Goal: Information Seeking & Learning: Find specific fact

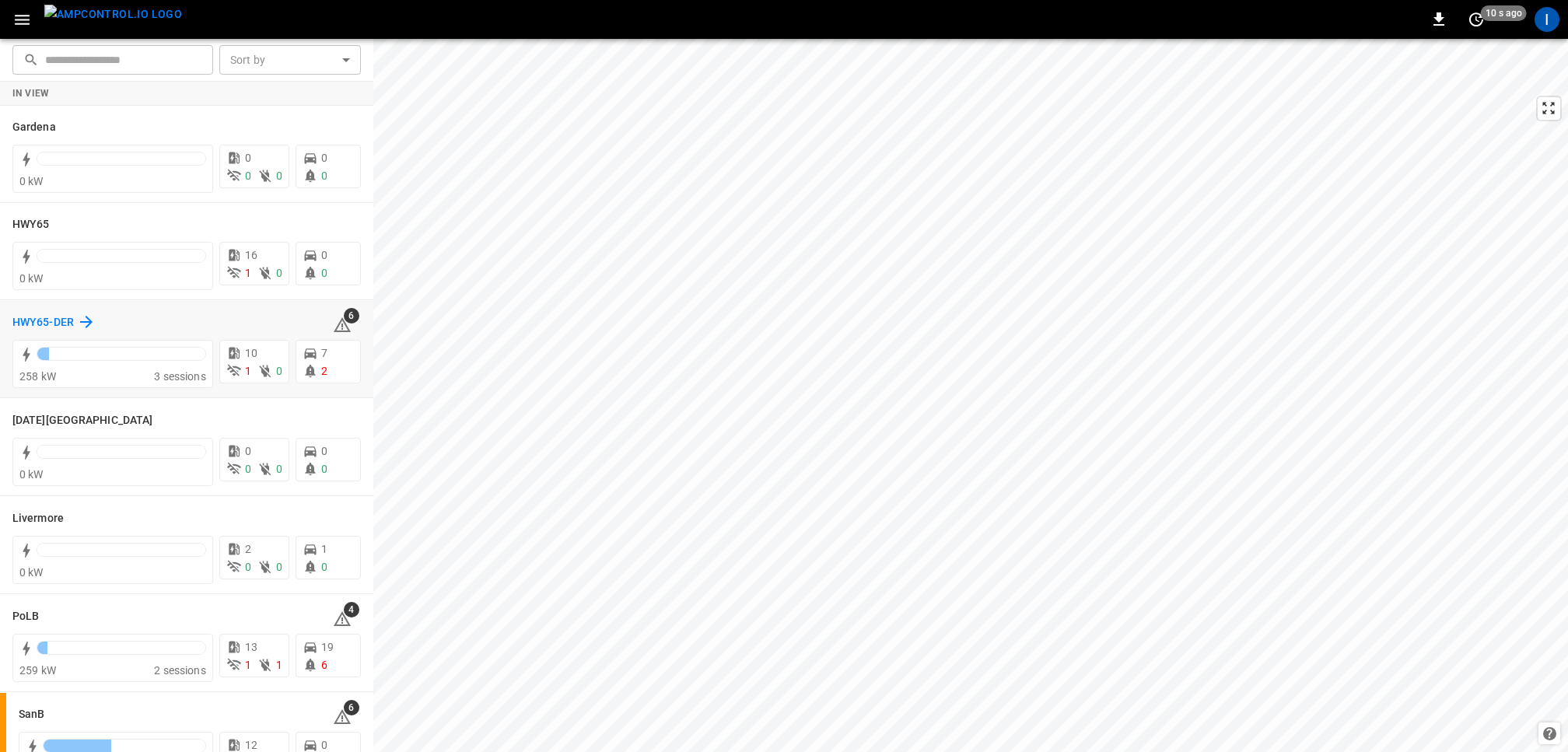
click at [66, 327] on h6 "HWY65-DER" at bounding box center [43, 323] width 62 height 17
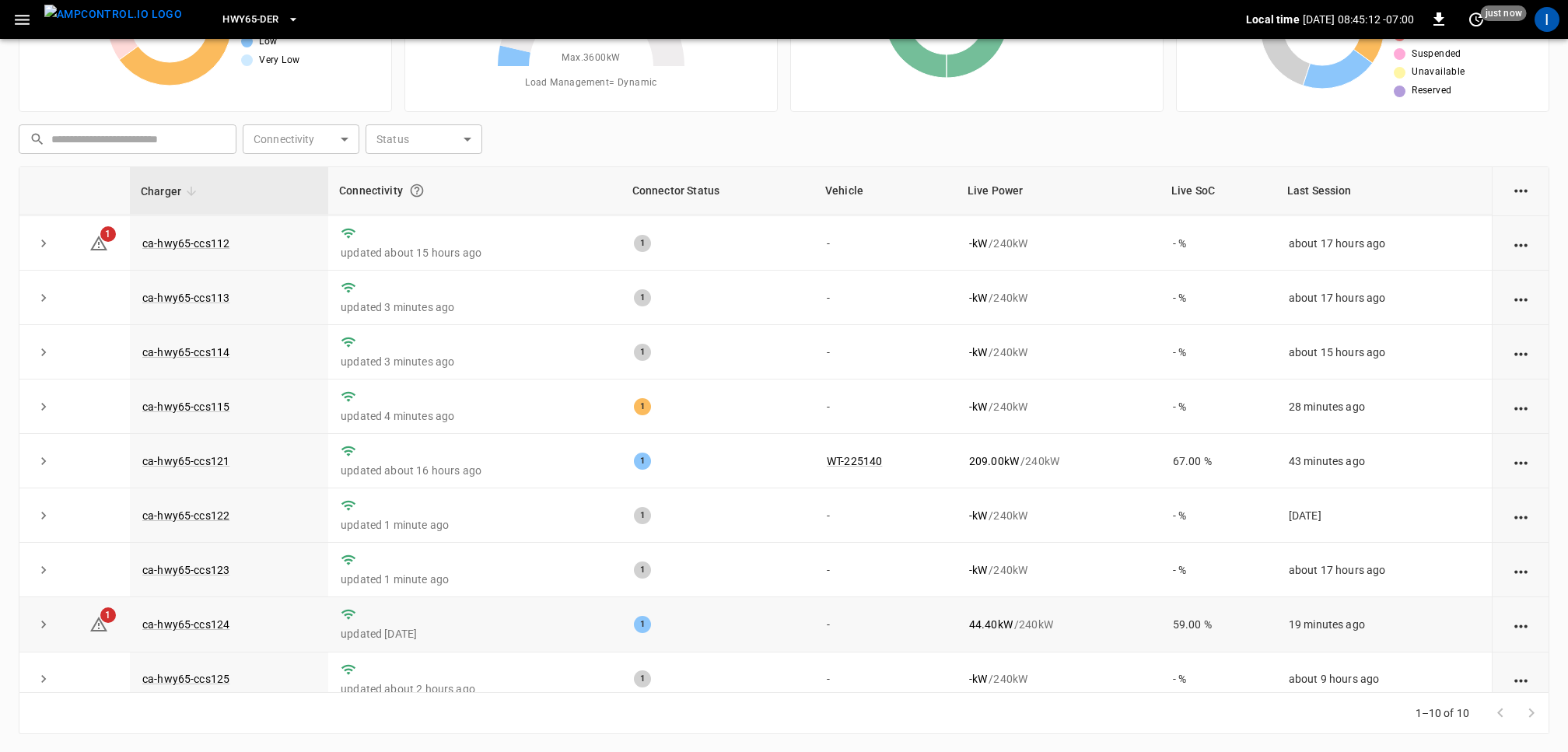
scroll to position [66, 0]
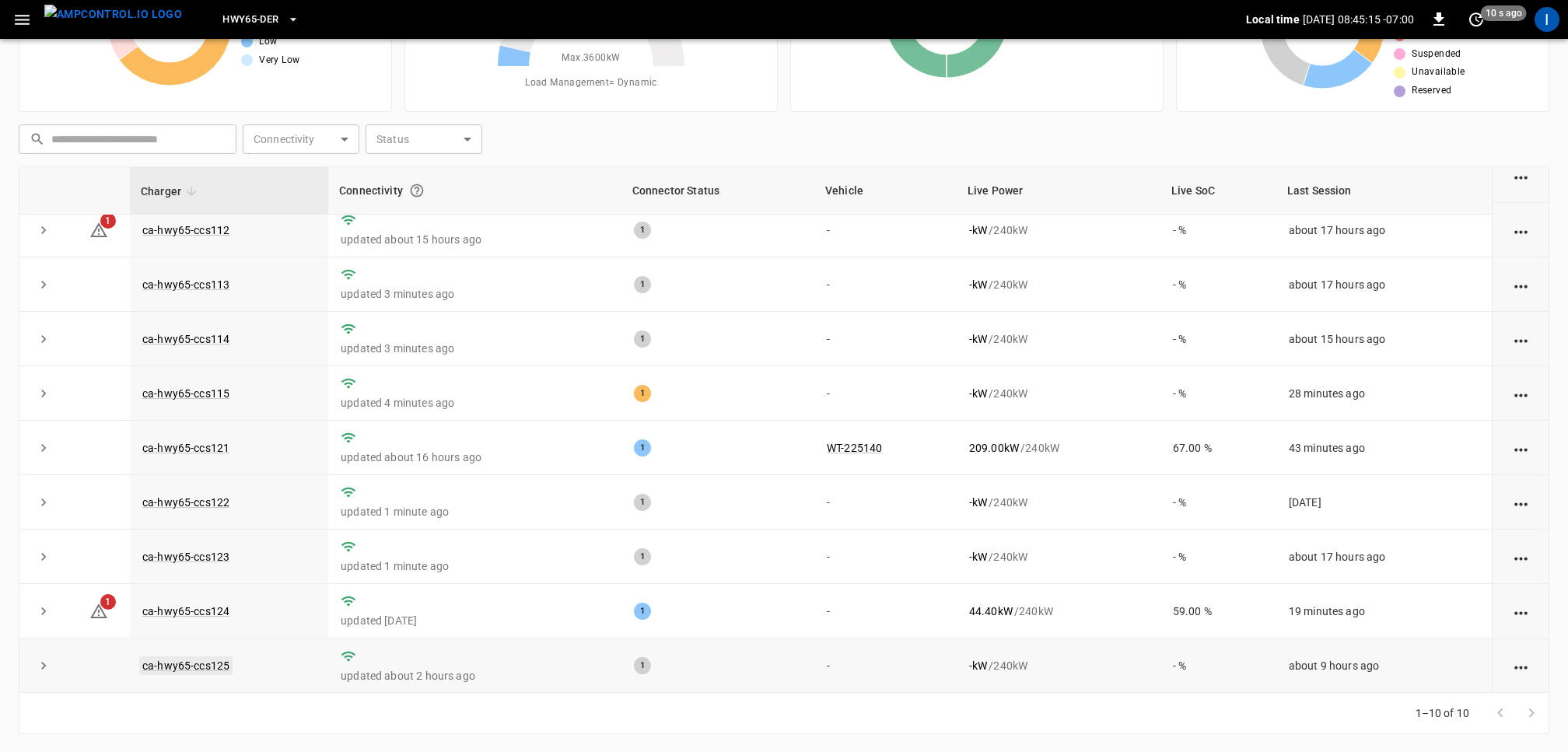
click at [206, 662] on link "ca-hwy65-ccs125" at bounding box center [186, 666] width 93 height 19
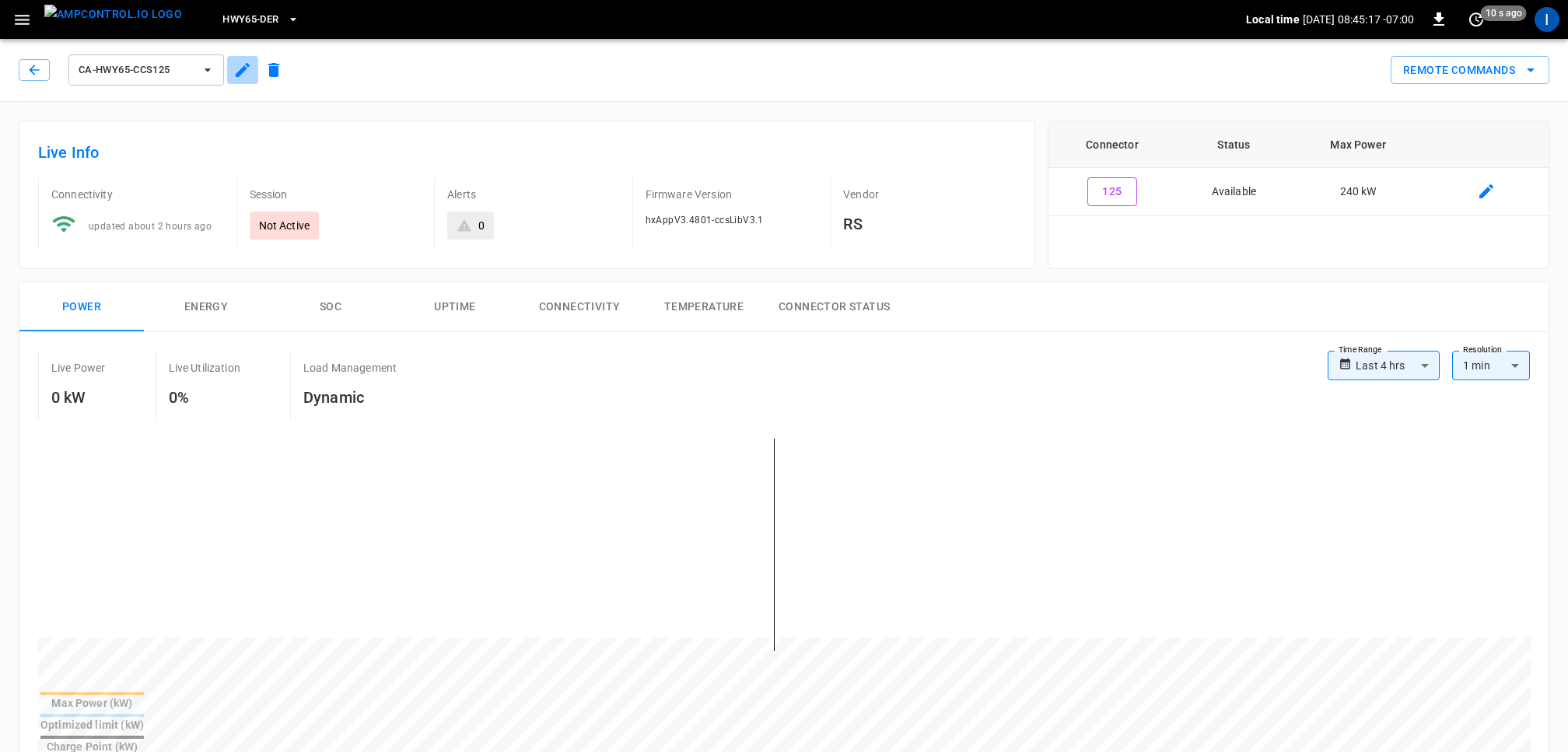
click at [246, 70] on icon "button" at bounding box center [243, 70] width 19 height 19
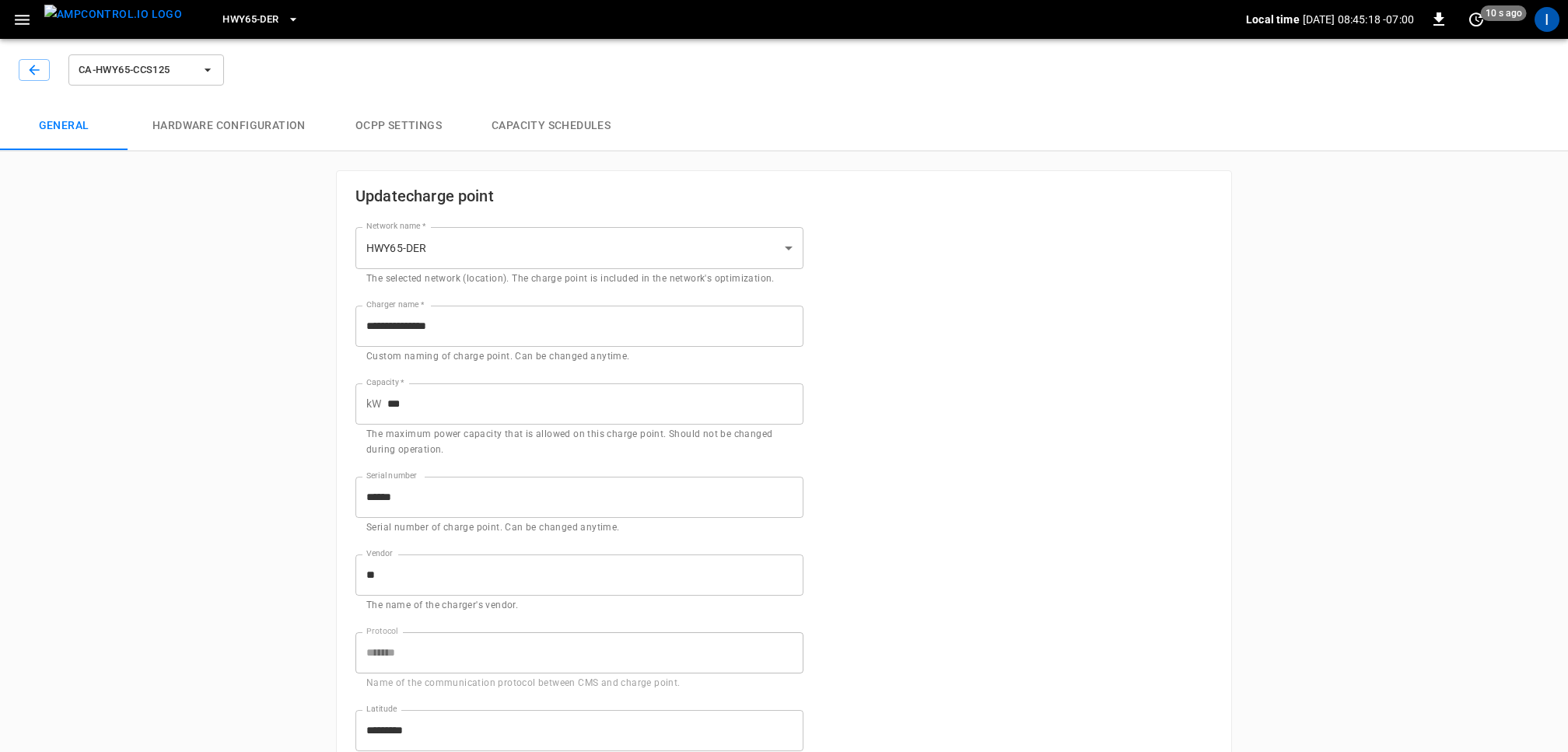
click at [247, 128] on button "Hardware configuration" at bounding box center [229, 126] width 203 height 50
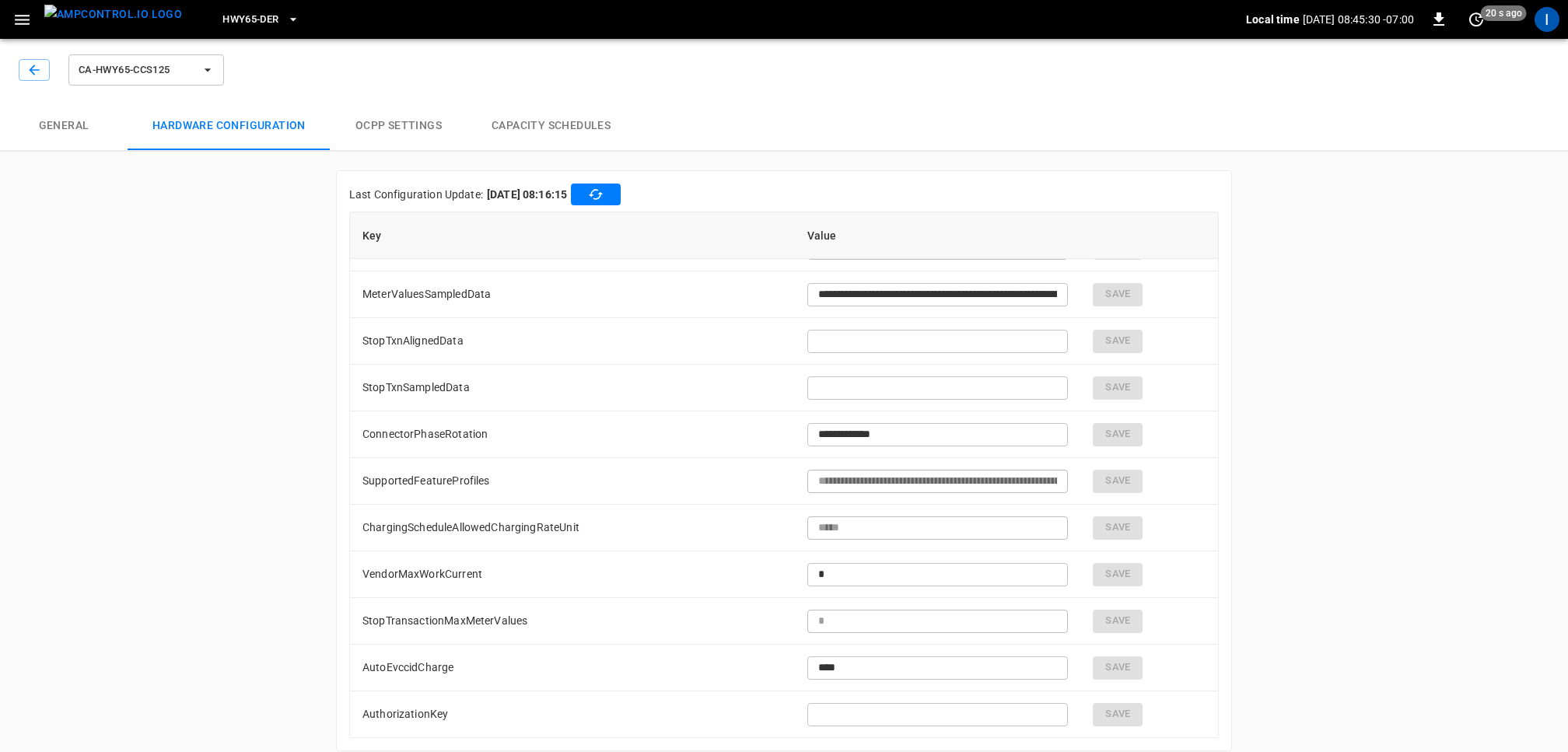
click at [424, 118] on button "OCPP settings" at bounding box center [399, 126] width 136 height 50
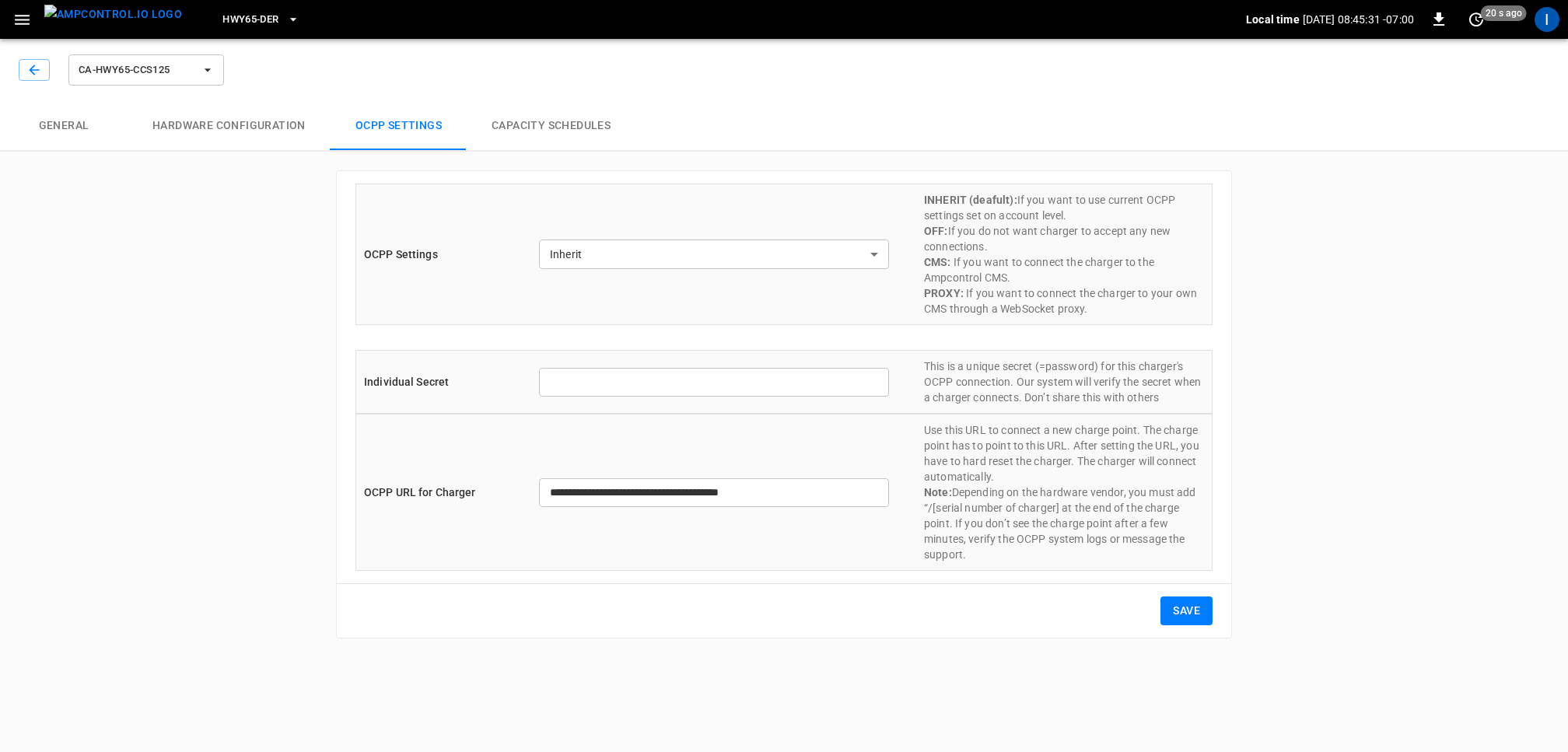
type input "*******"
type input "**********"
click at [818, 481] on input "**********" at bounding box center [713, 493] width 350 height 28
click at [72, 115] on button "General" at bounding box center [64, 126] width 128 height 50
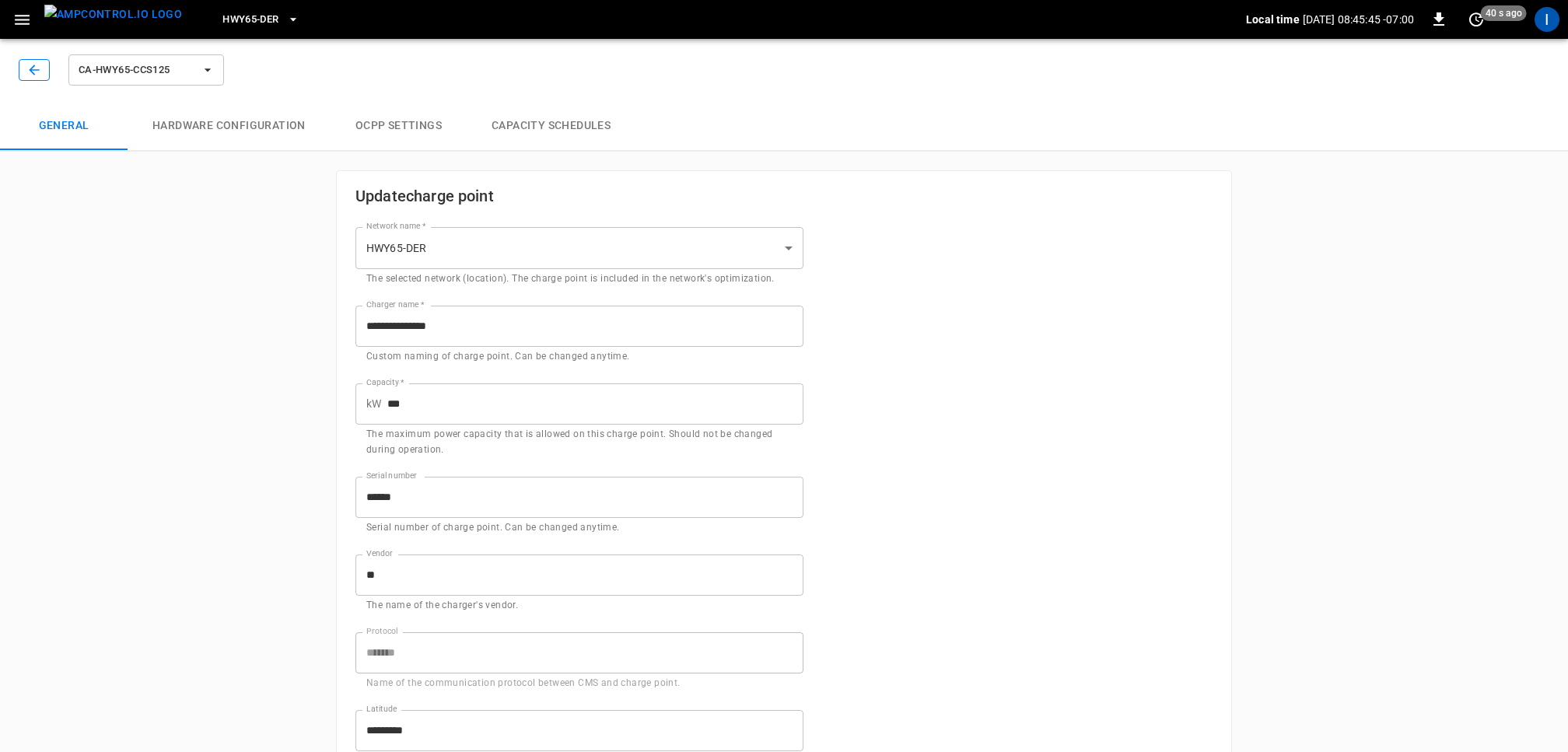
click at [41, 63] on button "button" at bounding box center [34, 70] width 31 height 22
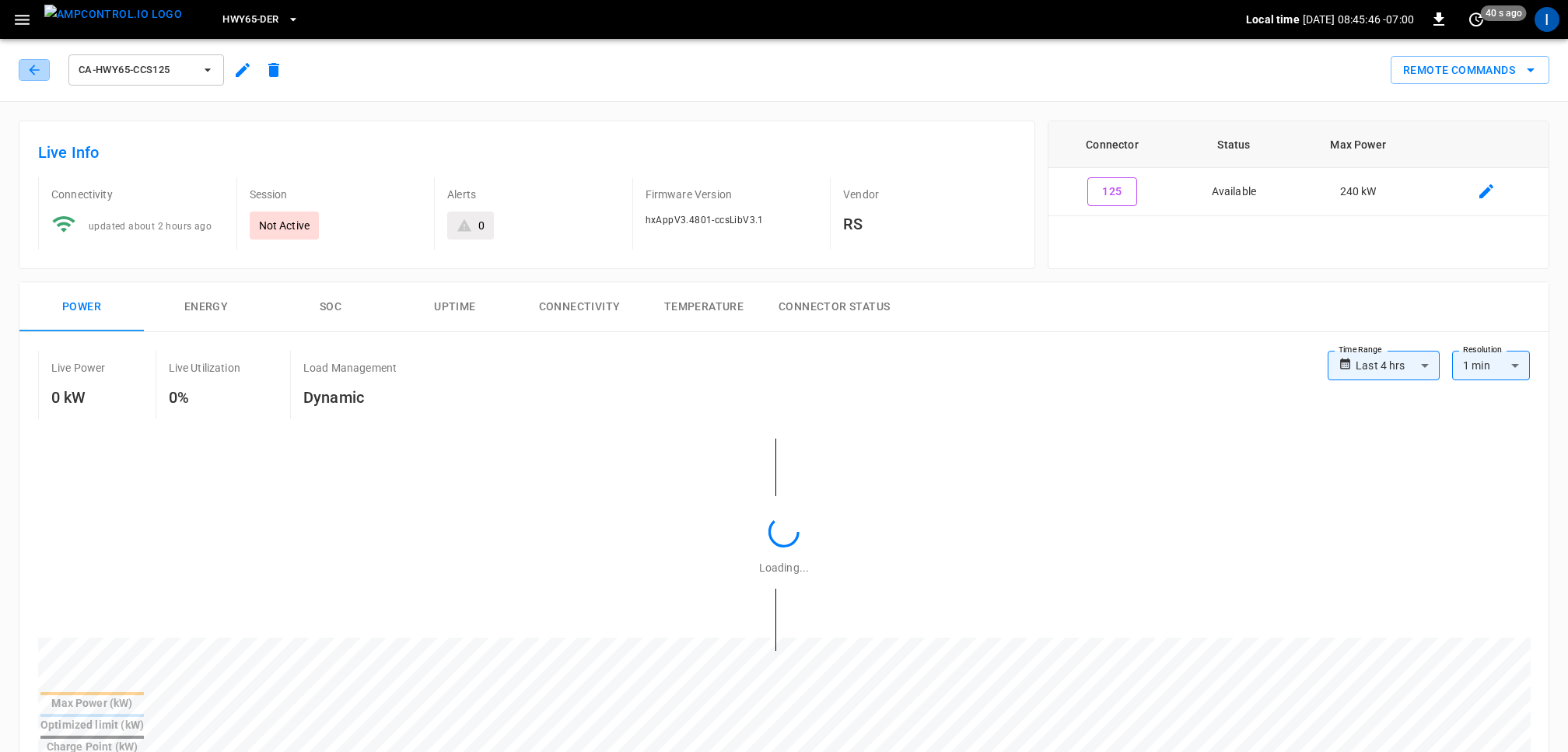
click at [41, 63] on button "button" at bounding box center [34, 70] width 31 height 22
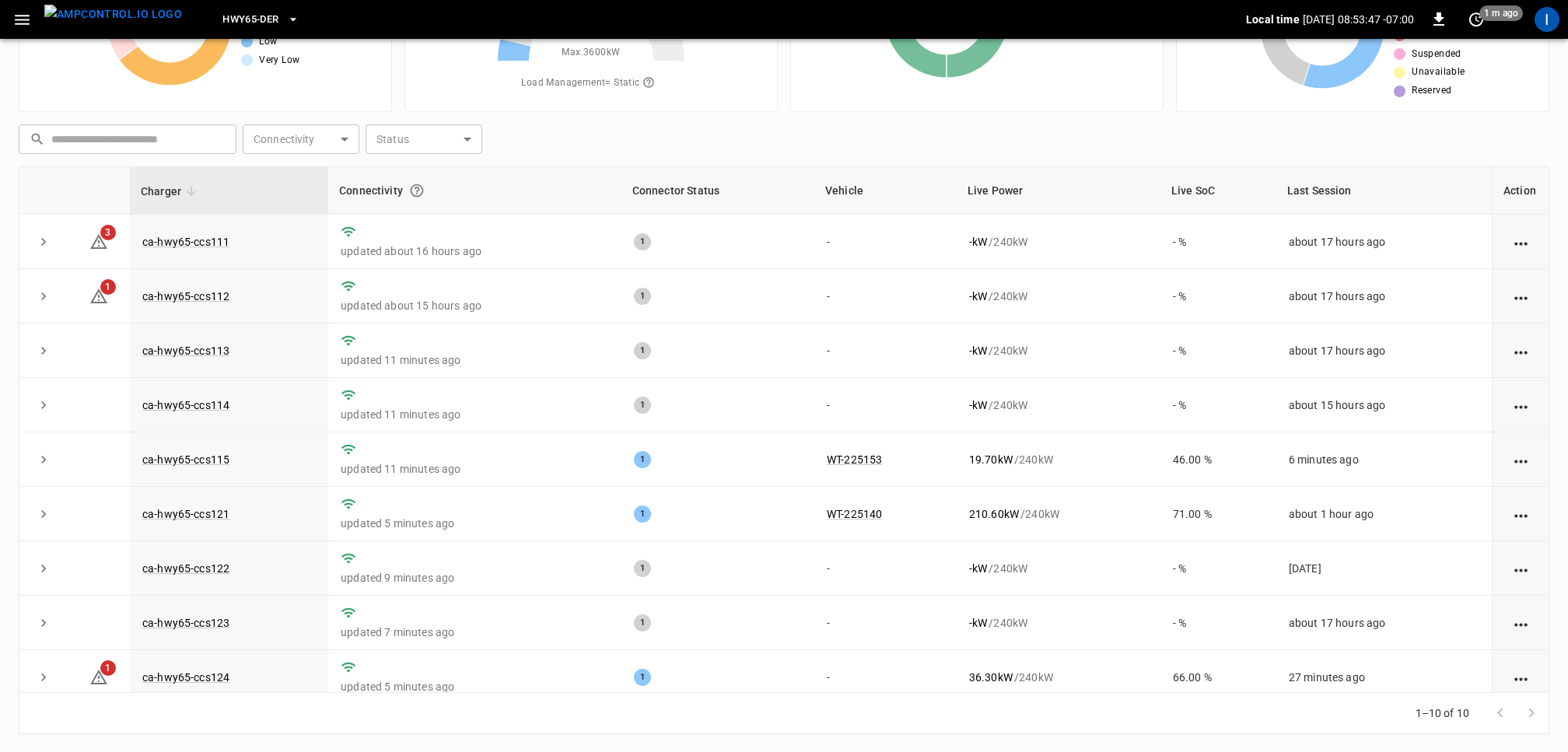
click at [1100, 120] on div "​ ​ Connectivity ​ Connectivity Status ​ Status" at bounding box center [781, 136] width 1537 height 36
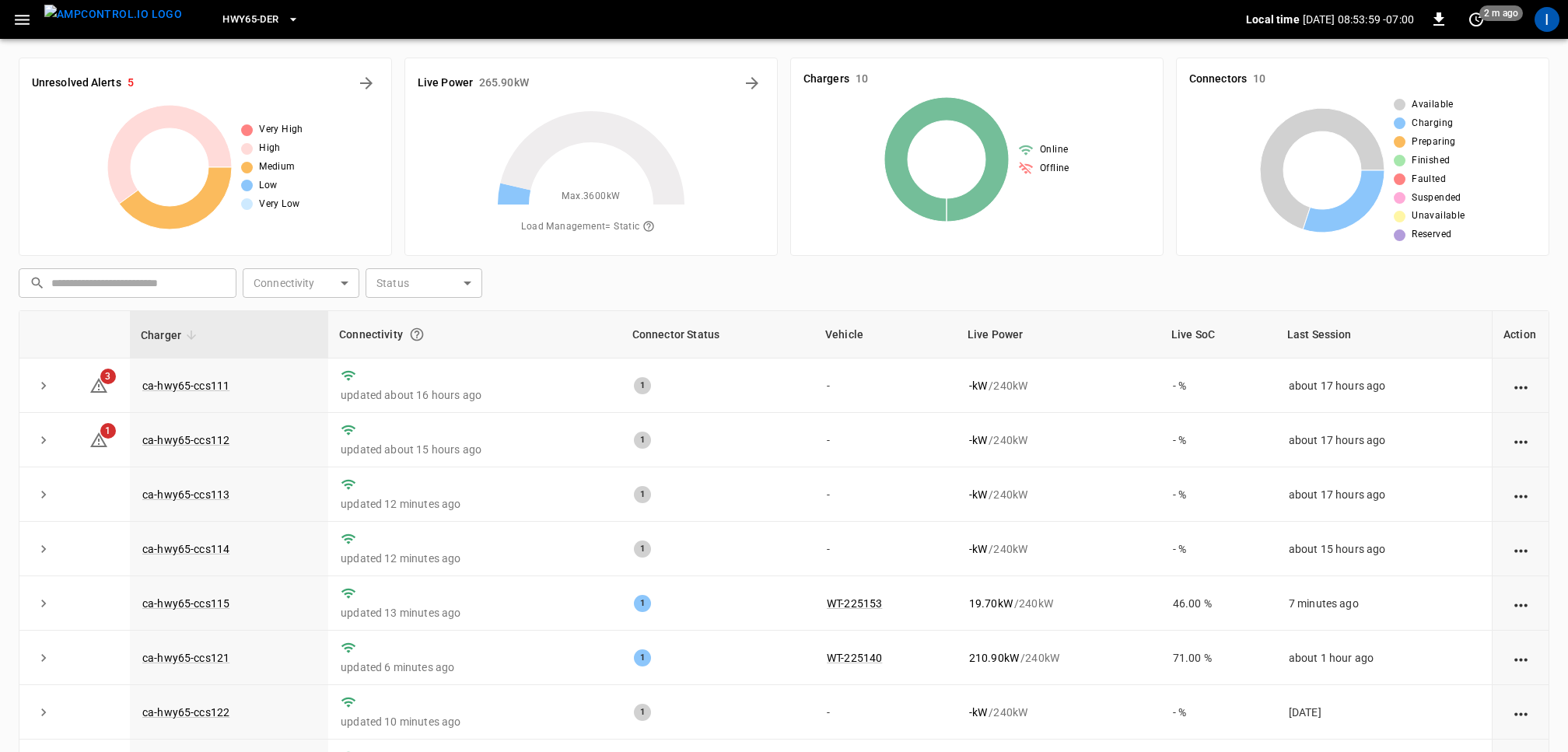
click at [906, 5] on div "HWY65-DER" at bounding box center [720, 20] width 1051 height 36
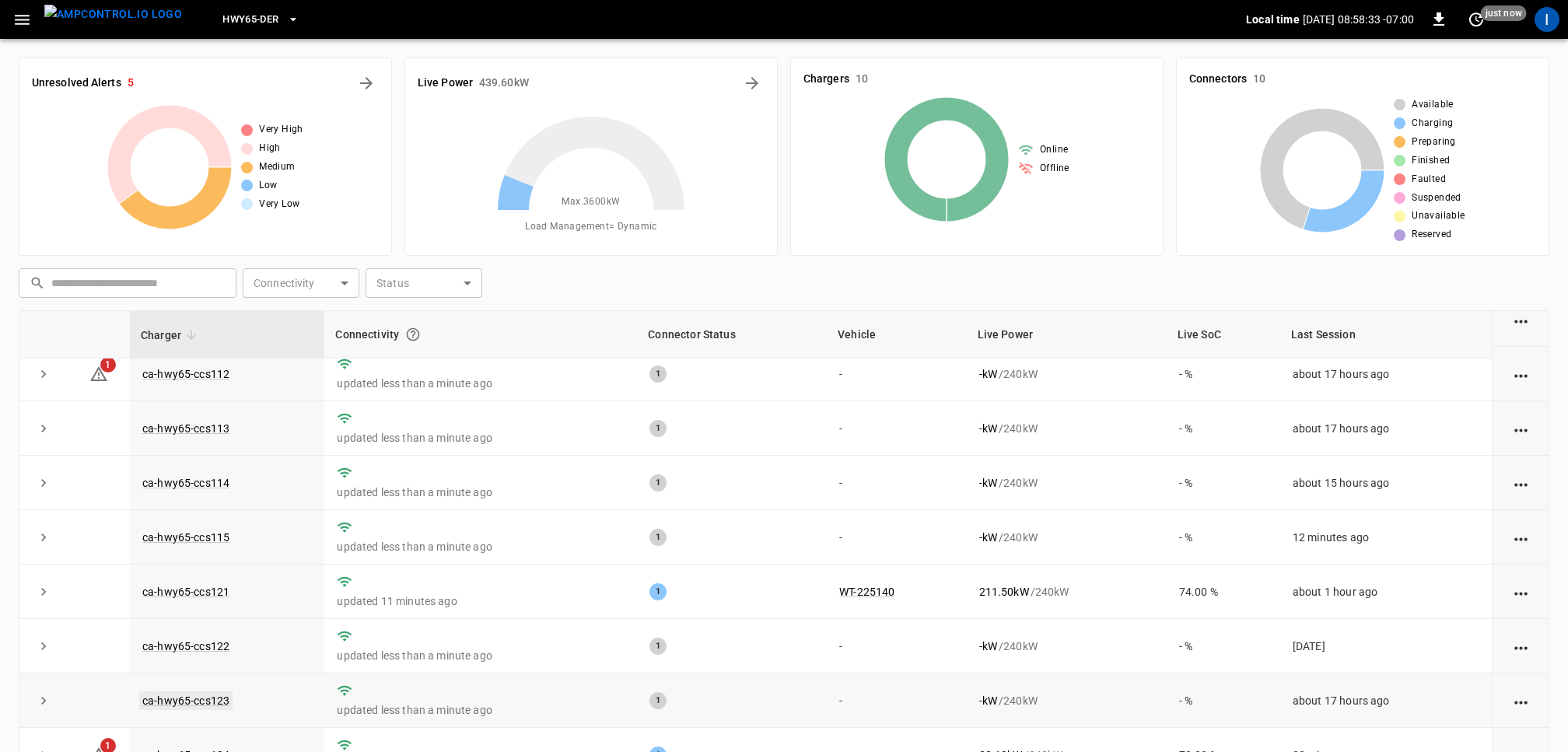
scroll to position [144, 0]
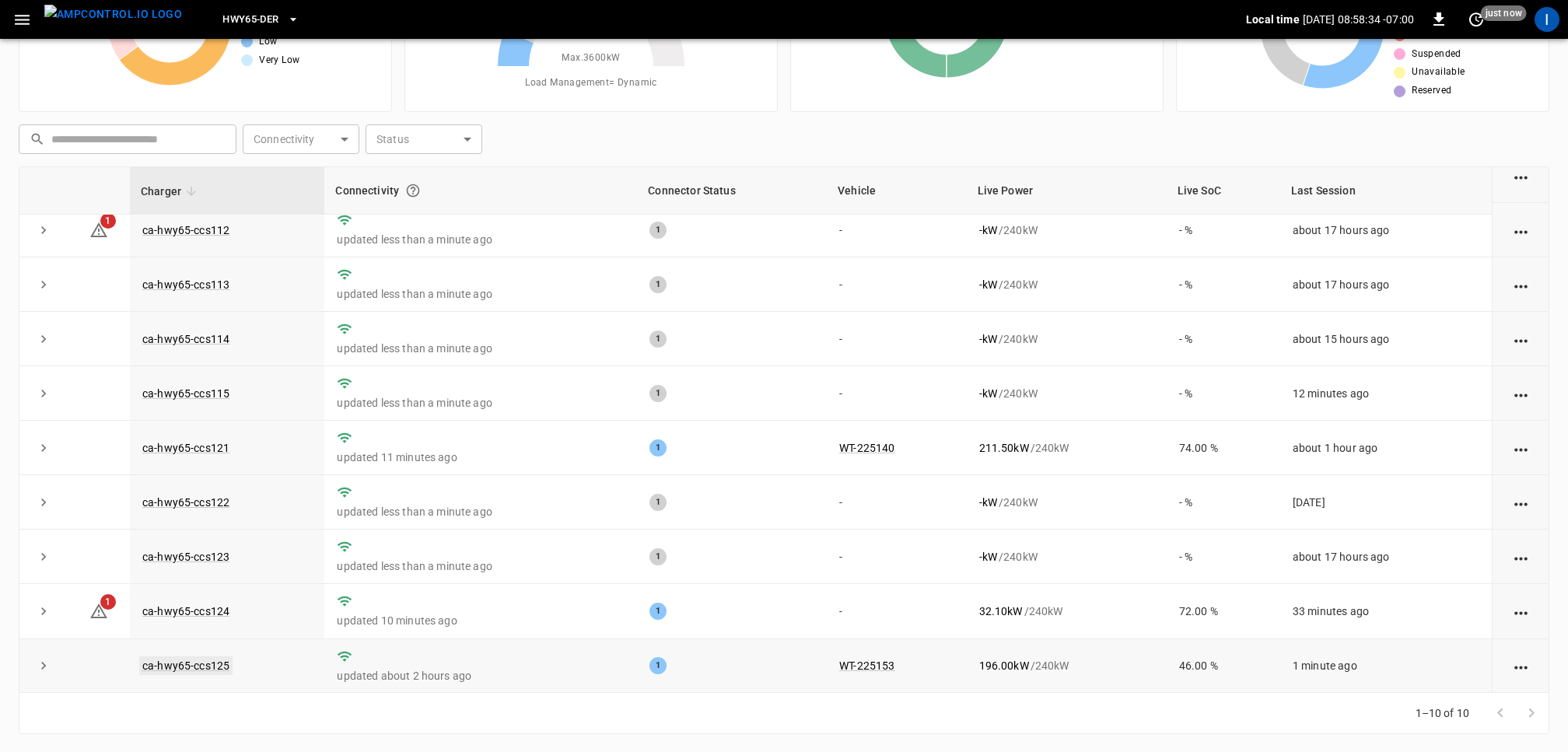
click at [207, 664] on link "ca-hwy65-ccs125" at bounding box center [186, 666] width 93 height 19
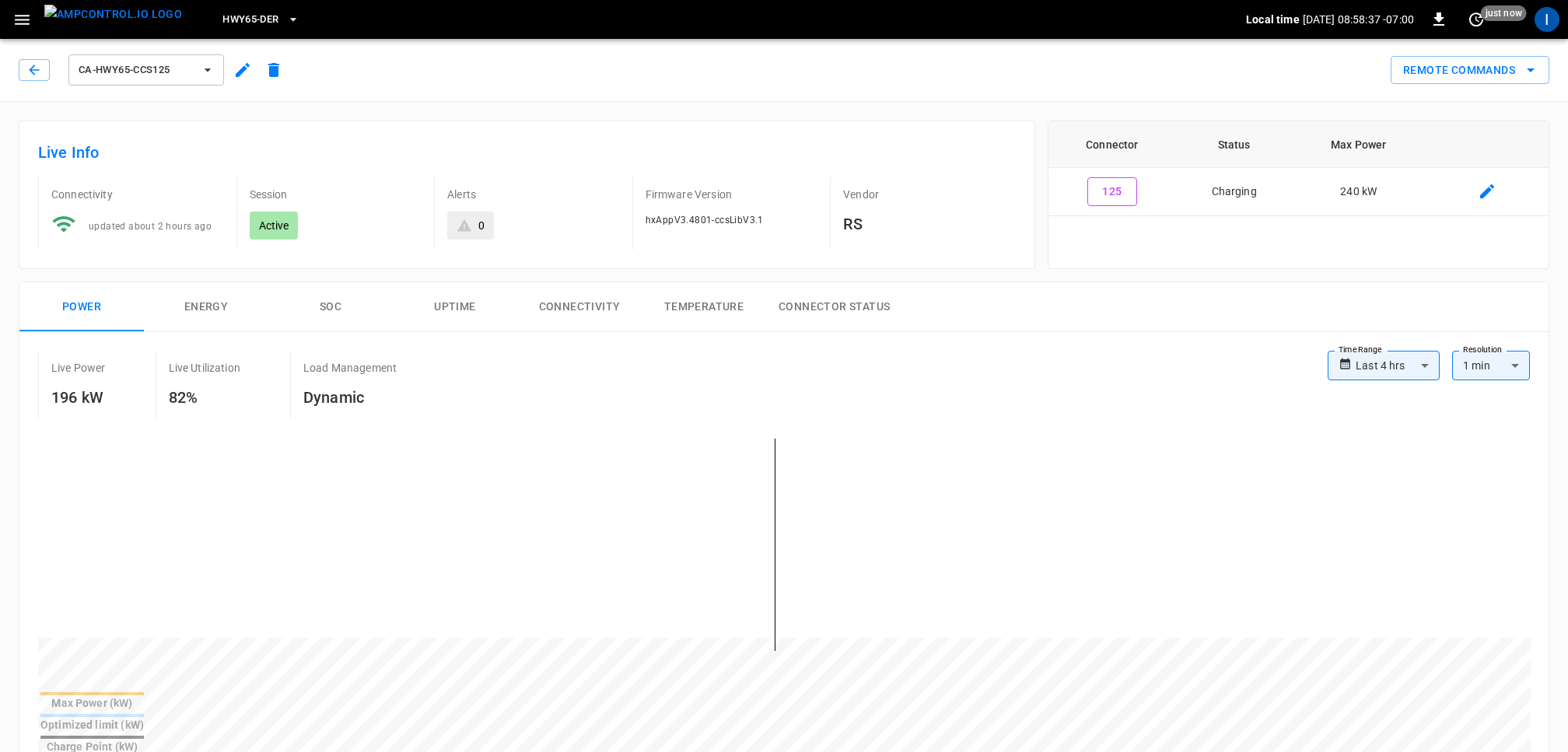
click at [246, 73] on icon "button" at bounding box center [243, 70] width 19 height 19
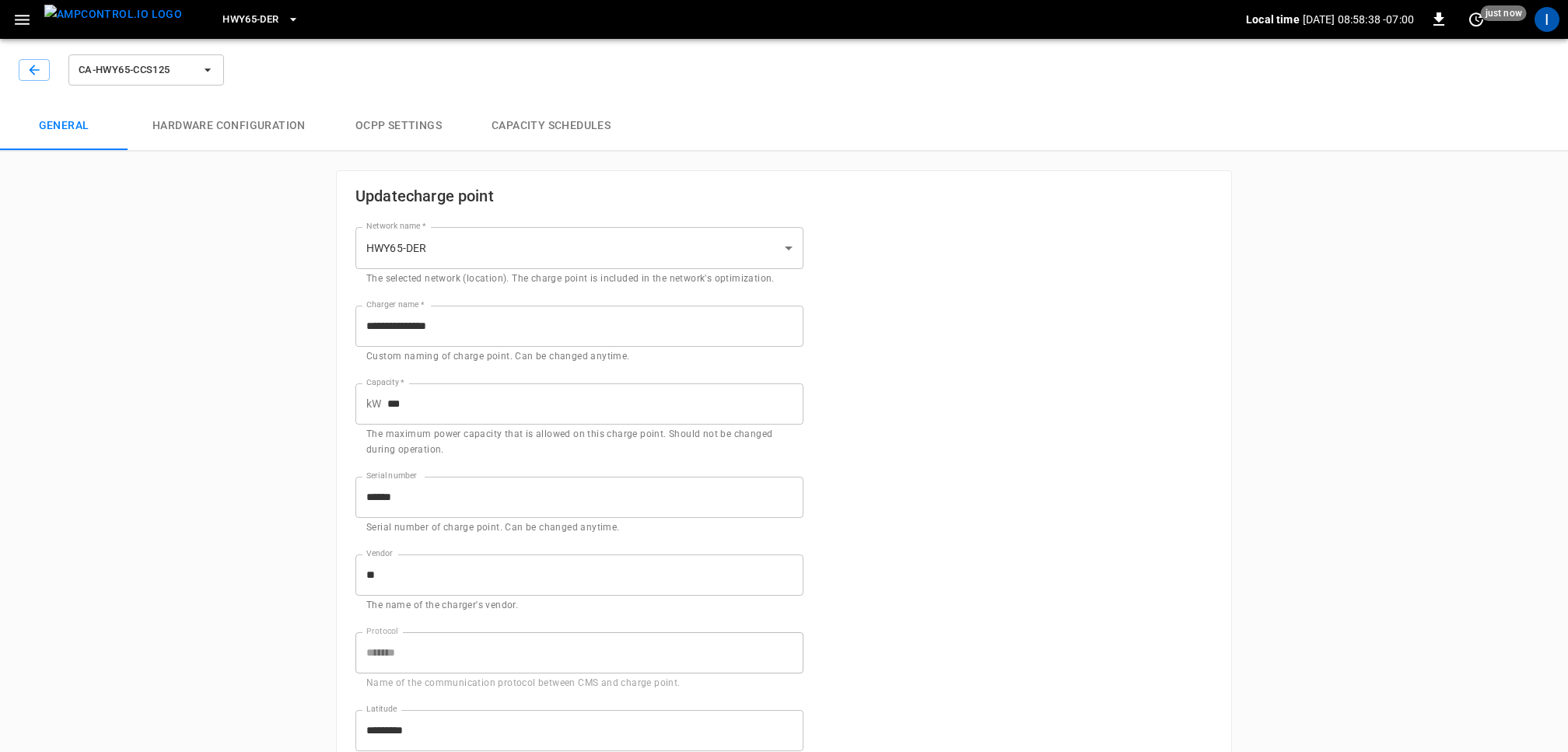
click at [250, 127] on button "Hardware configuration" at bounding box center [229, 126] width 203 height 50
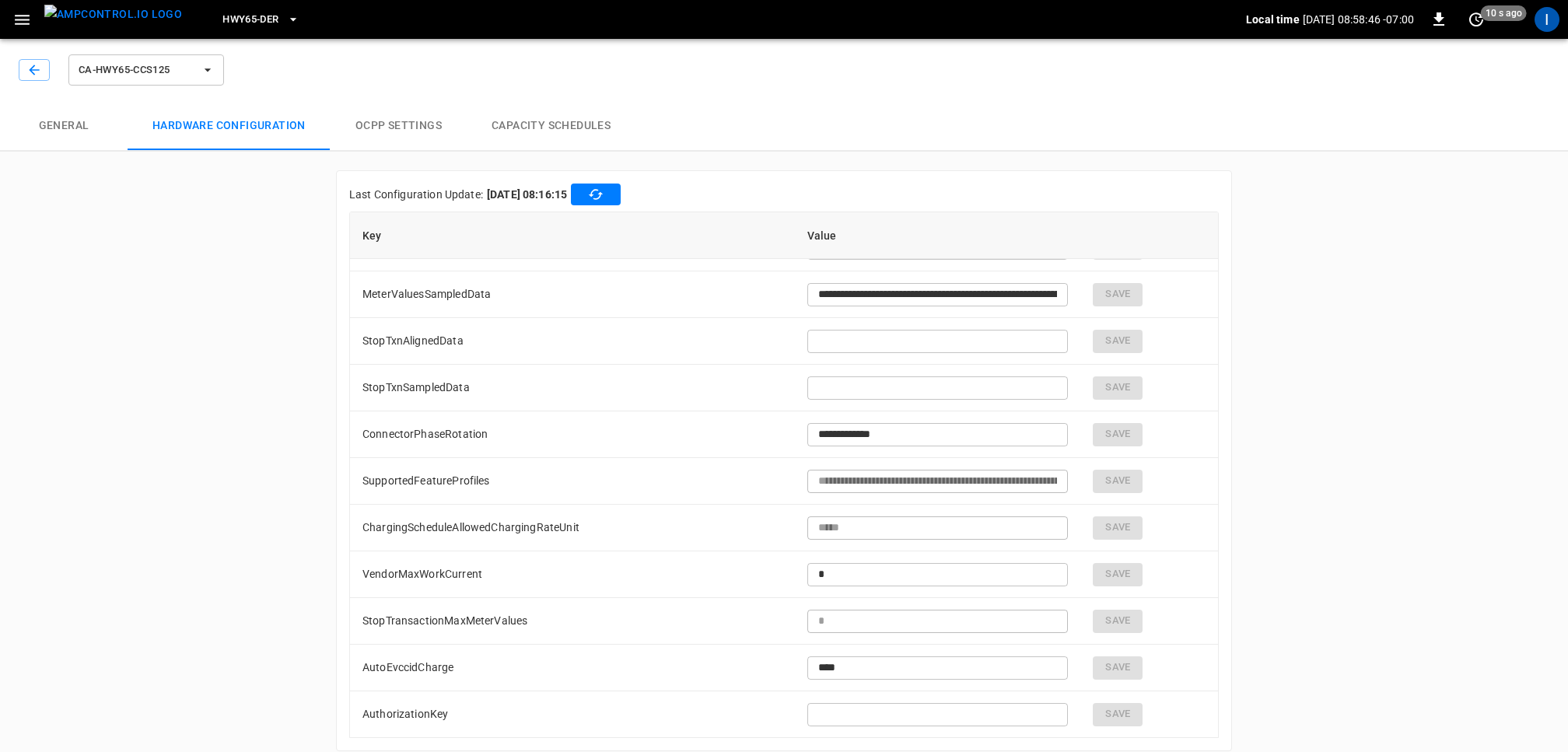
scroll to position [17, 0]
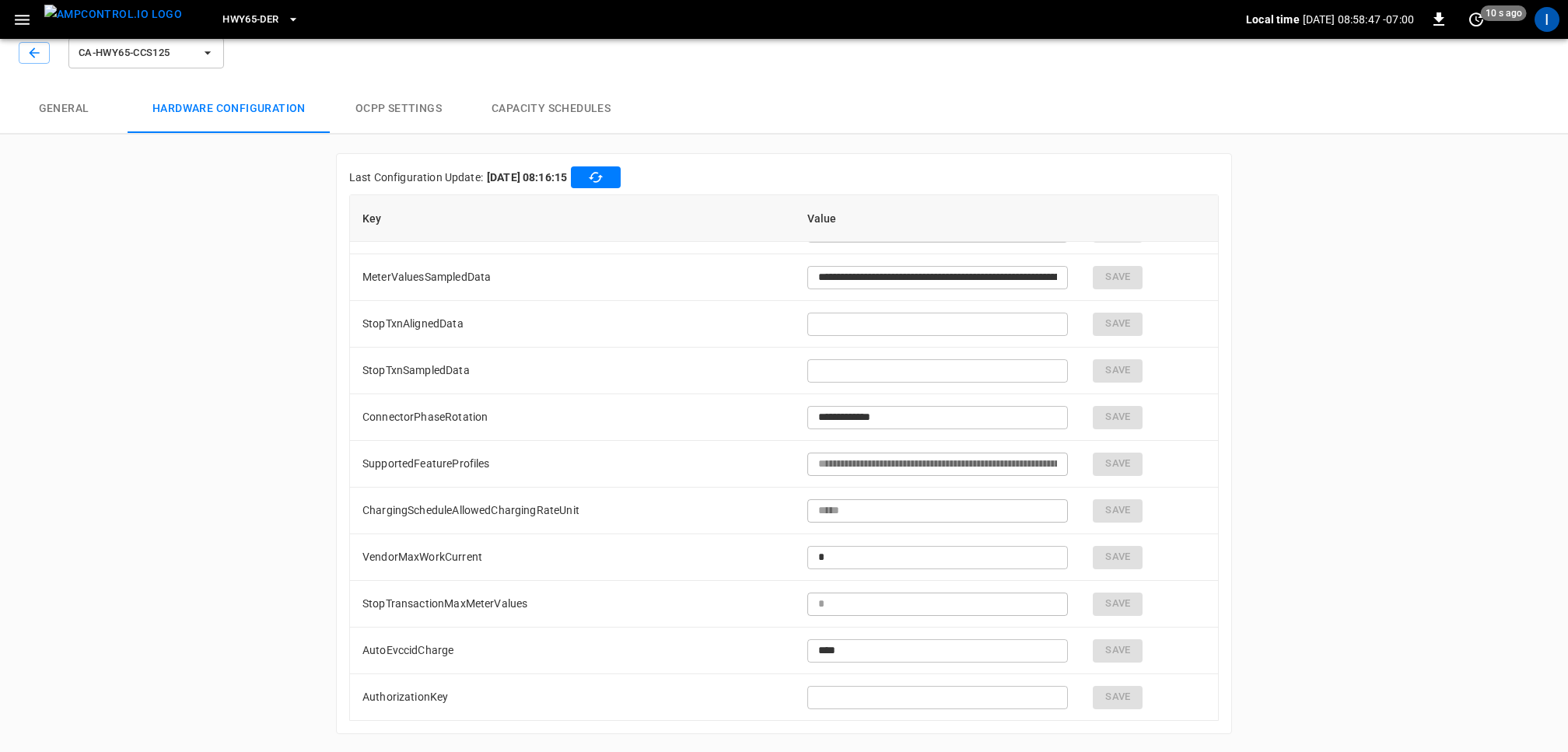
click at [402, 107] on button "OCPP settings" at bounding box center [399, 108] width 136 height 50
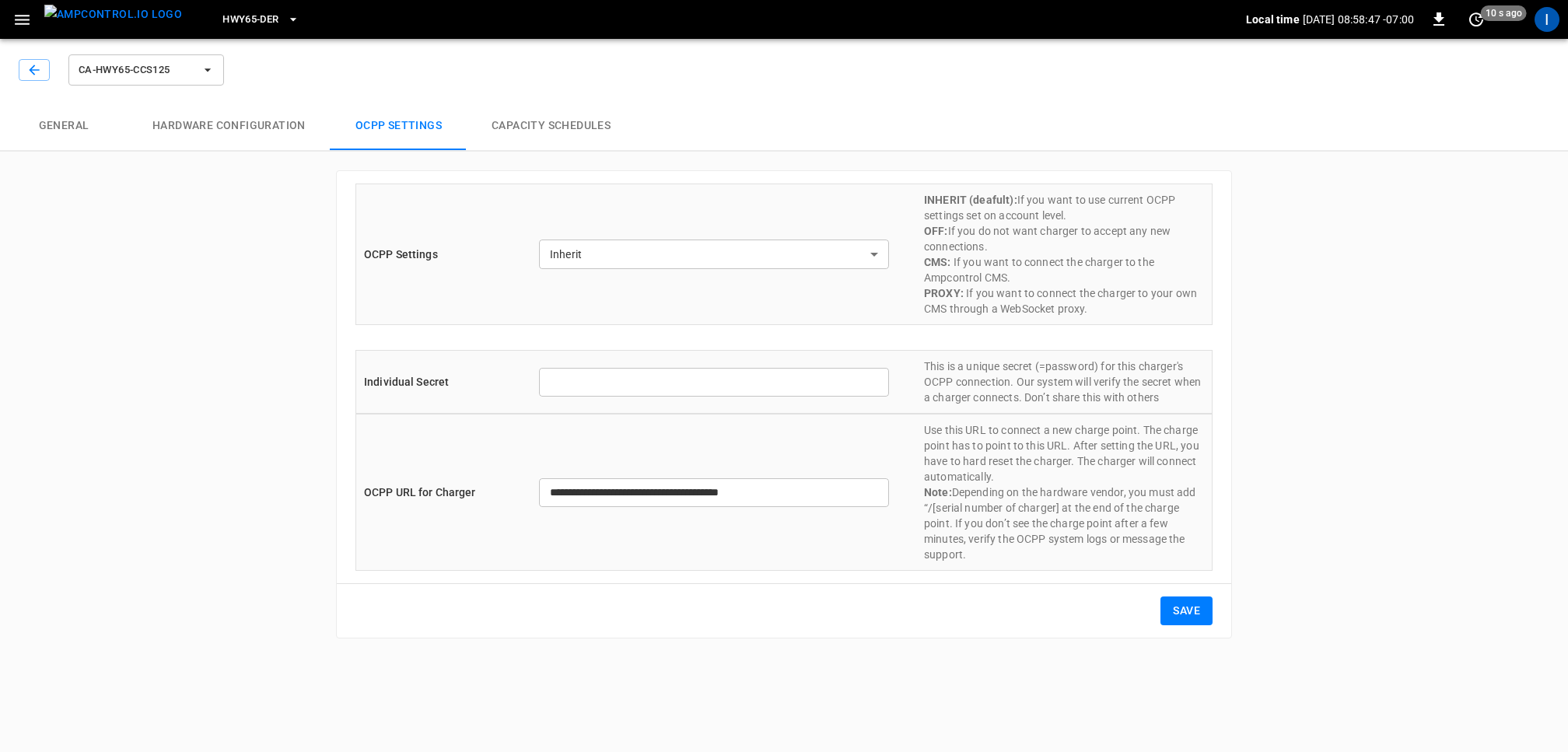
type input "**********"
type input "*******"
click at [55, 129] on button "General" at bounding box center [64, 126] width 128 height 50
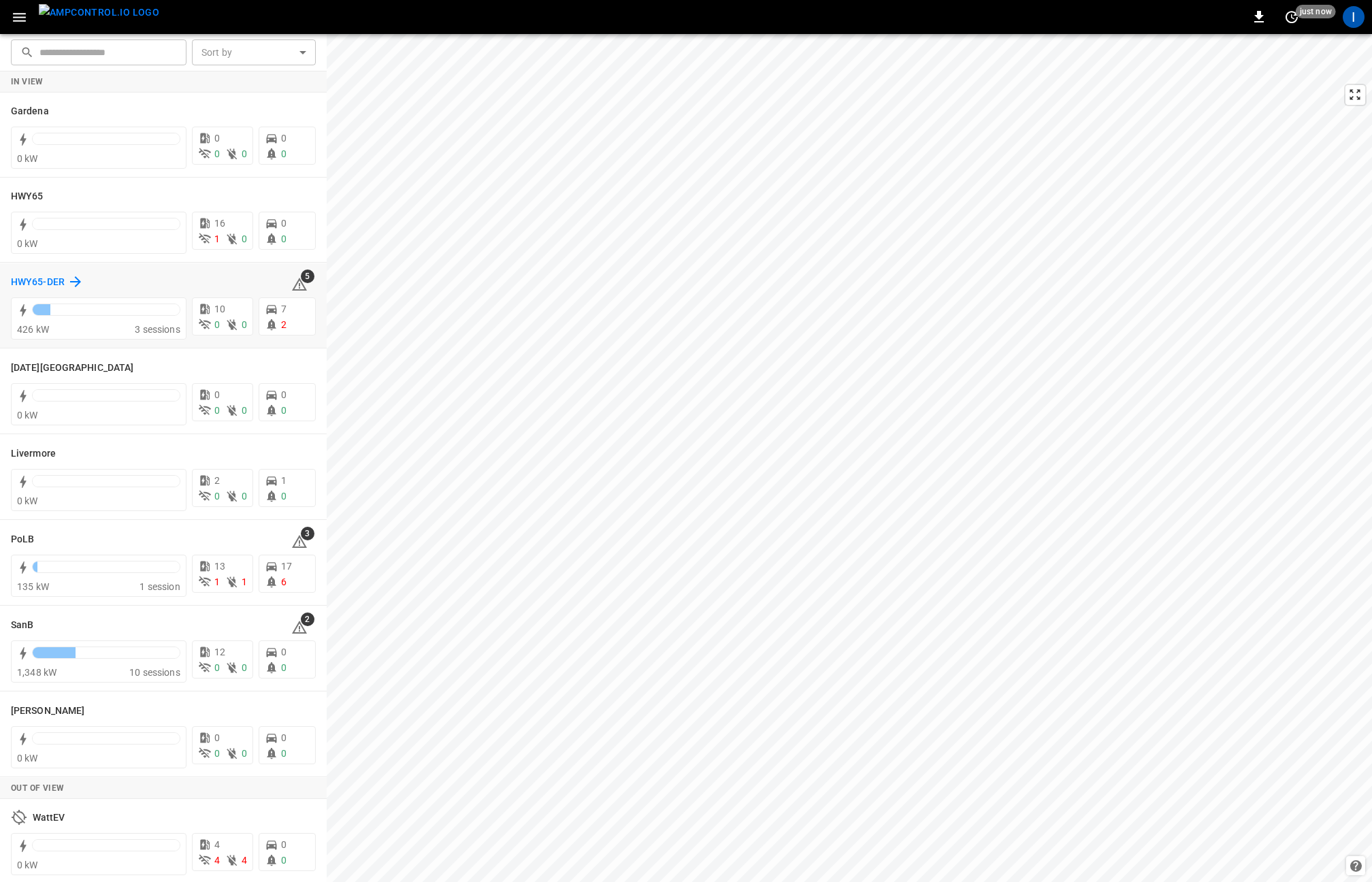
click at [72, 285] on icon at bounding box center [75, 282] width 17 height 17
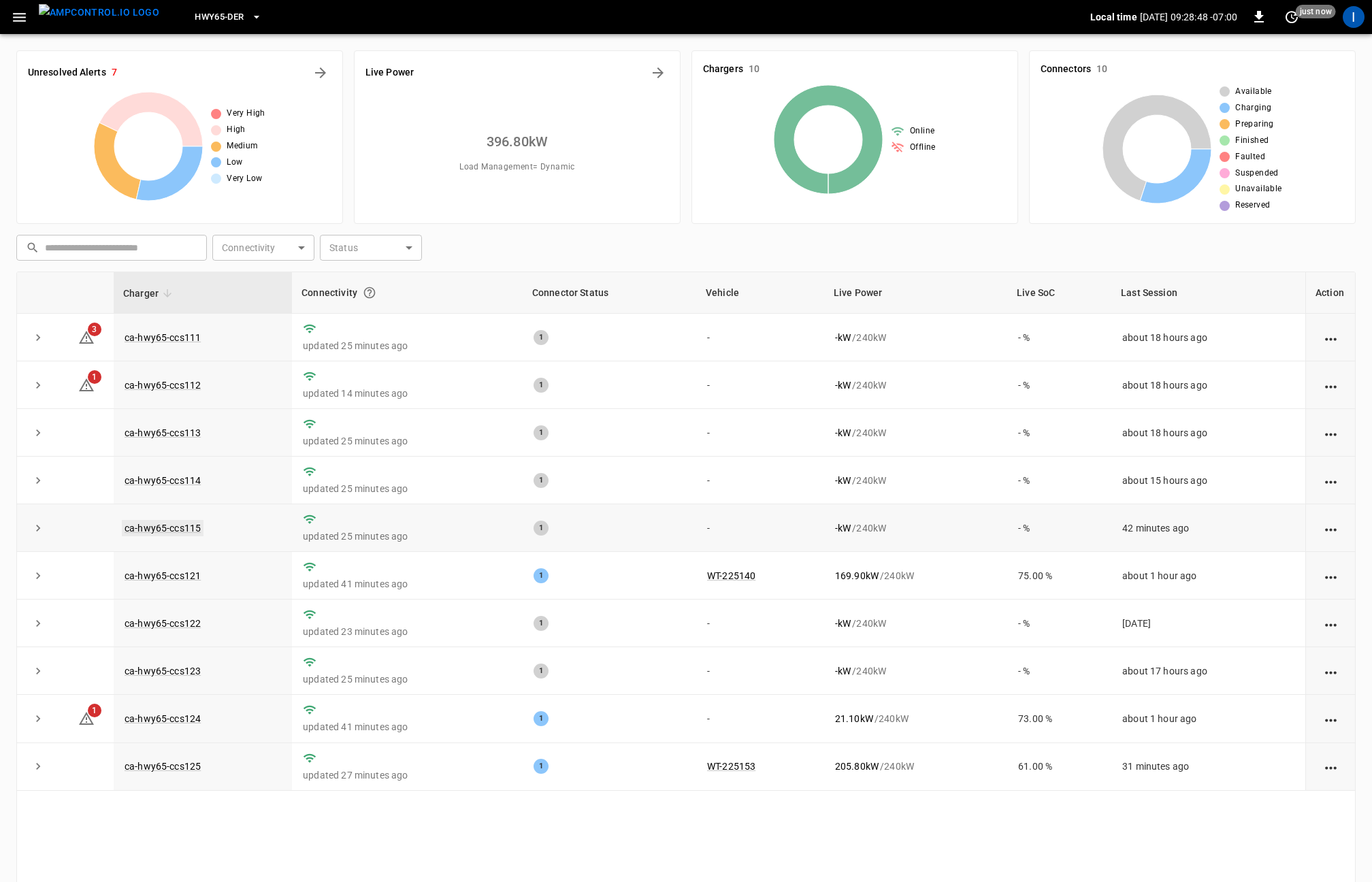
click at [182, 529] on link "ca-hwy65-ccs115" at bounding box center [162, 528] width 82 height 17
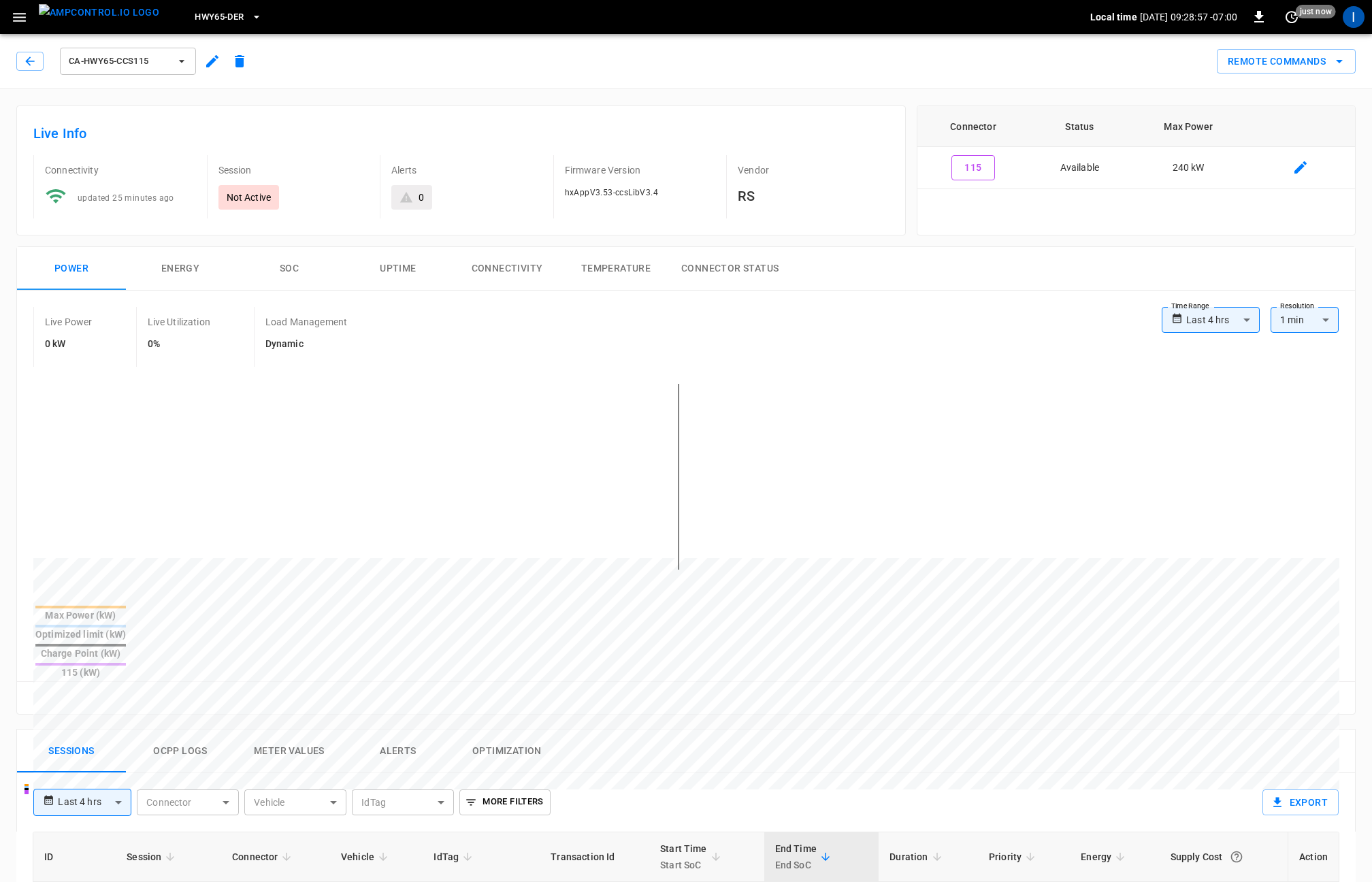
scroll to position [3, 0]
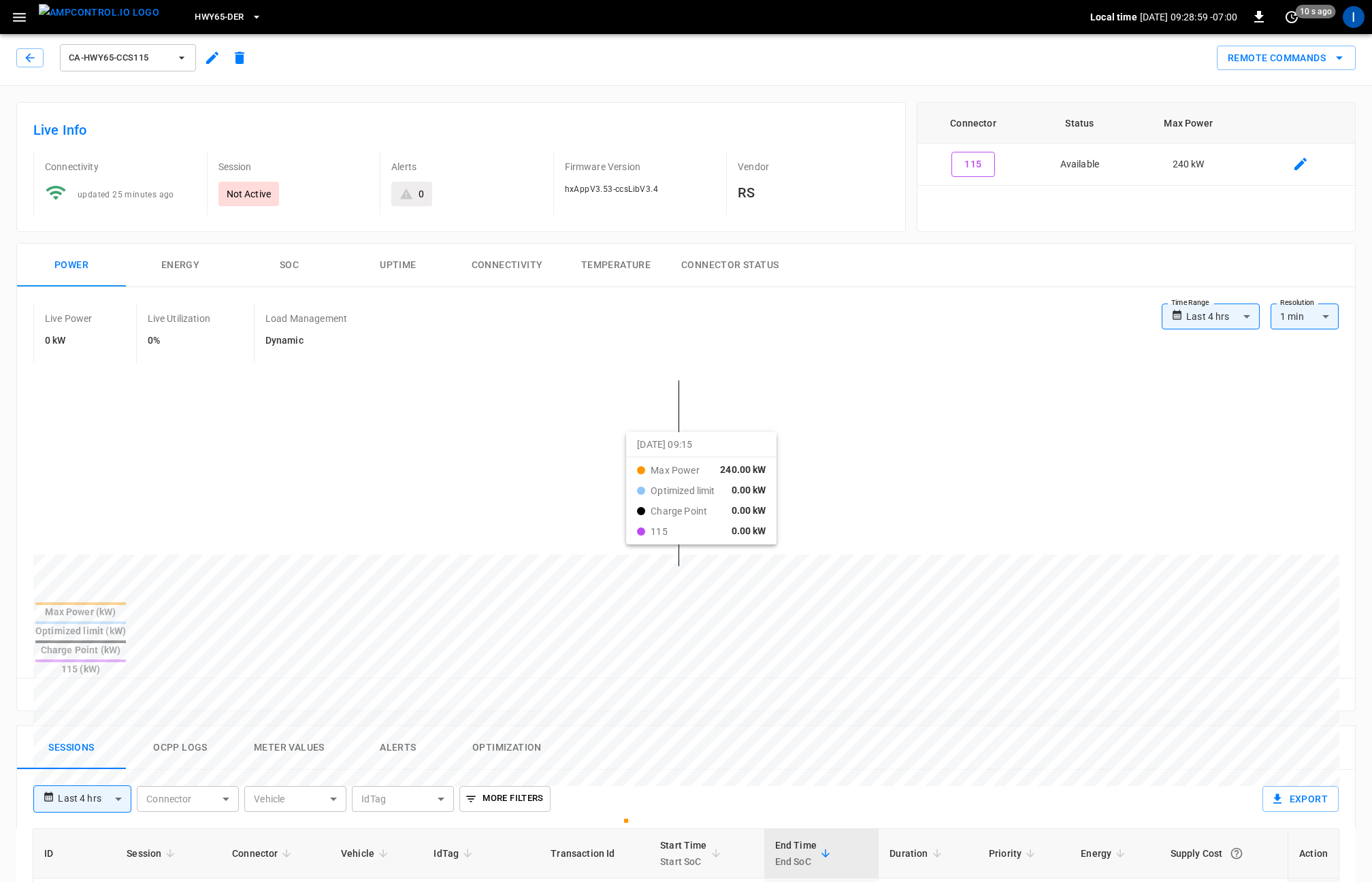
drag, startPoint x: 442, startPoint y: 363, endPoint x: 647, endPoint y: 458, distance: 225.9
click at [647, 458] on div "**********" at bounding box center [686, 499] width 1338 height 424
drag, startPoint x: 458, startPoint y: 429, endPoint x: 699, endPoint y: 469, distance: 244.3
drag, startPoint x: 485, startPoint y: 440, endPoint x: 639, endPoint y: 460, distance: 155.3
click at [639, 657] on div at bounding box center [661, 882] width 1255 height 186
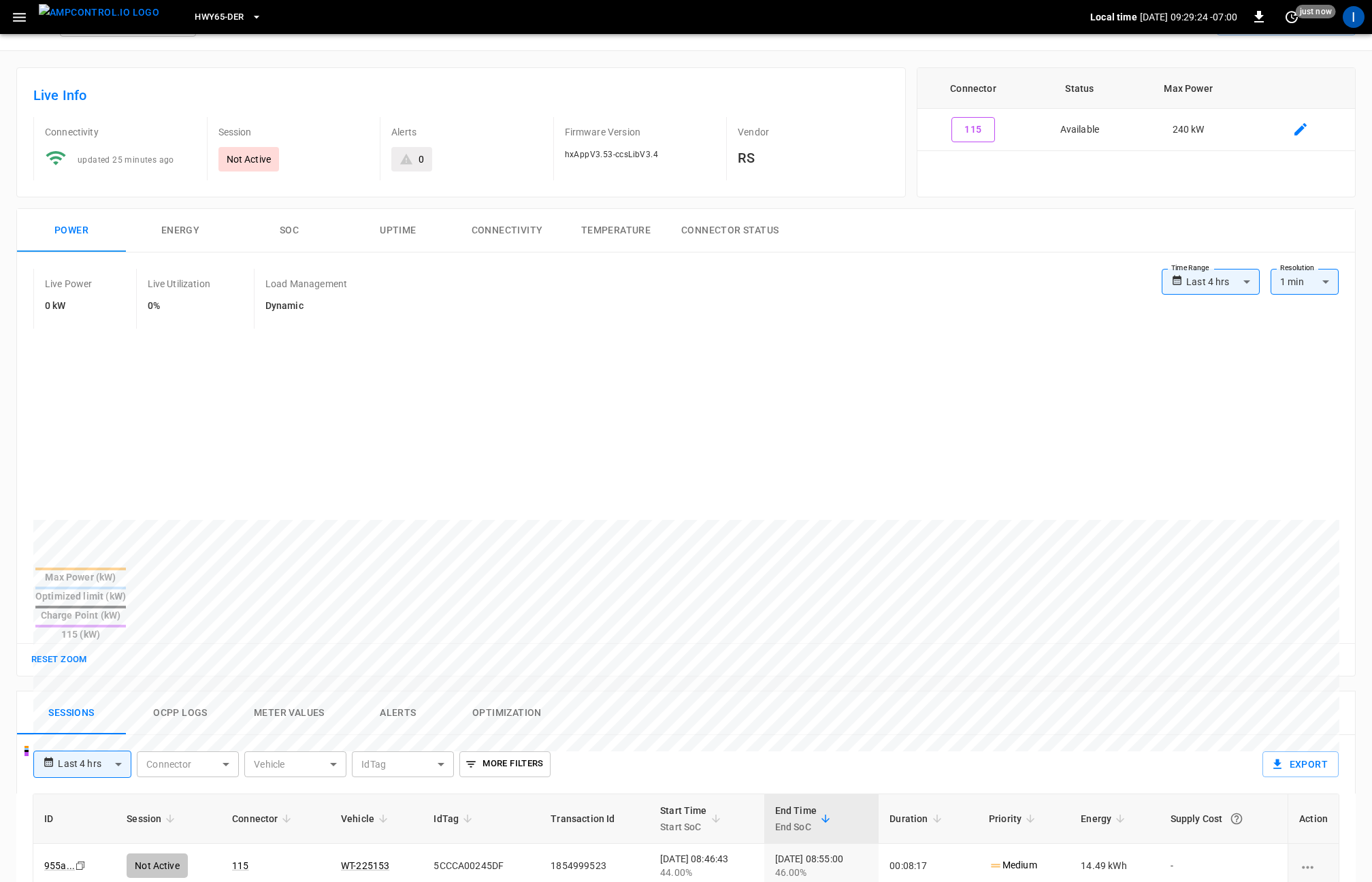
scroll to position [39, 0]
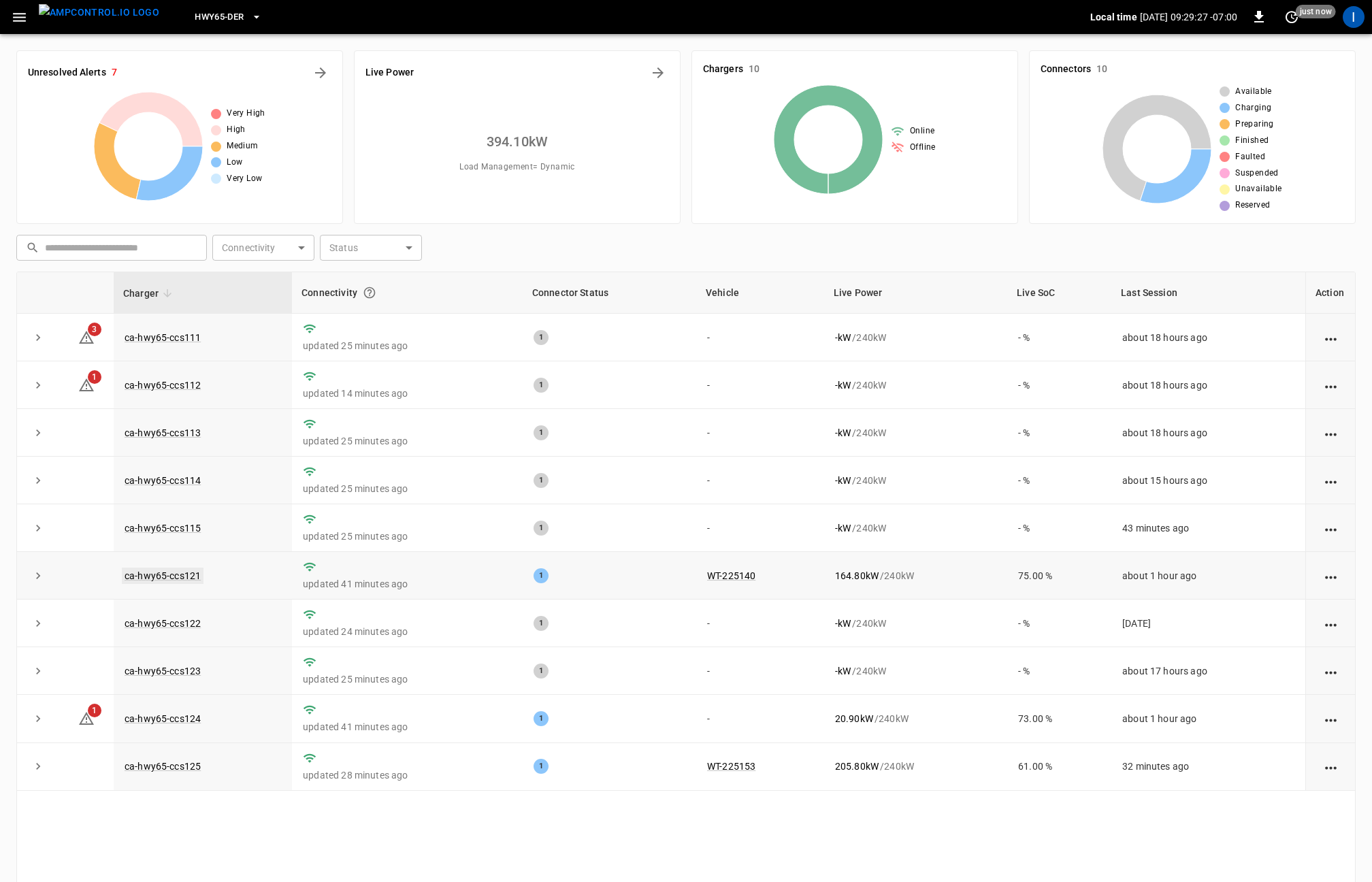
click at [169, 576] on link "ca-hwy65-ccs121" at bounding box center [162, 576] width 82 height 17
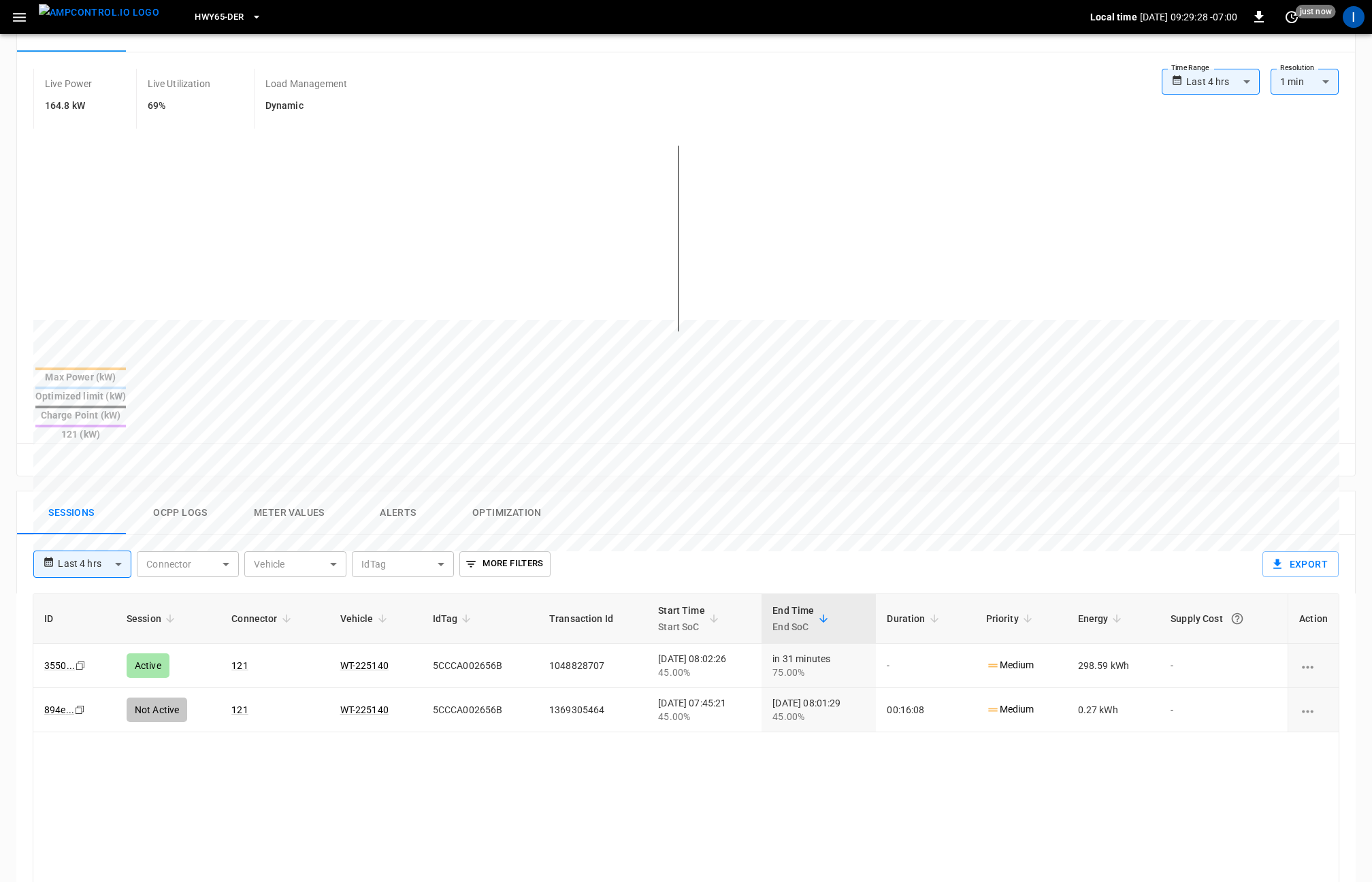
scroll to position [265, 0]
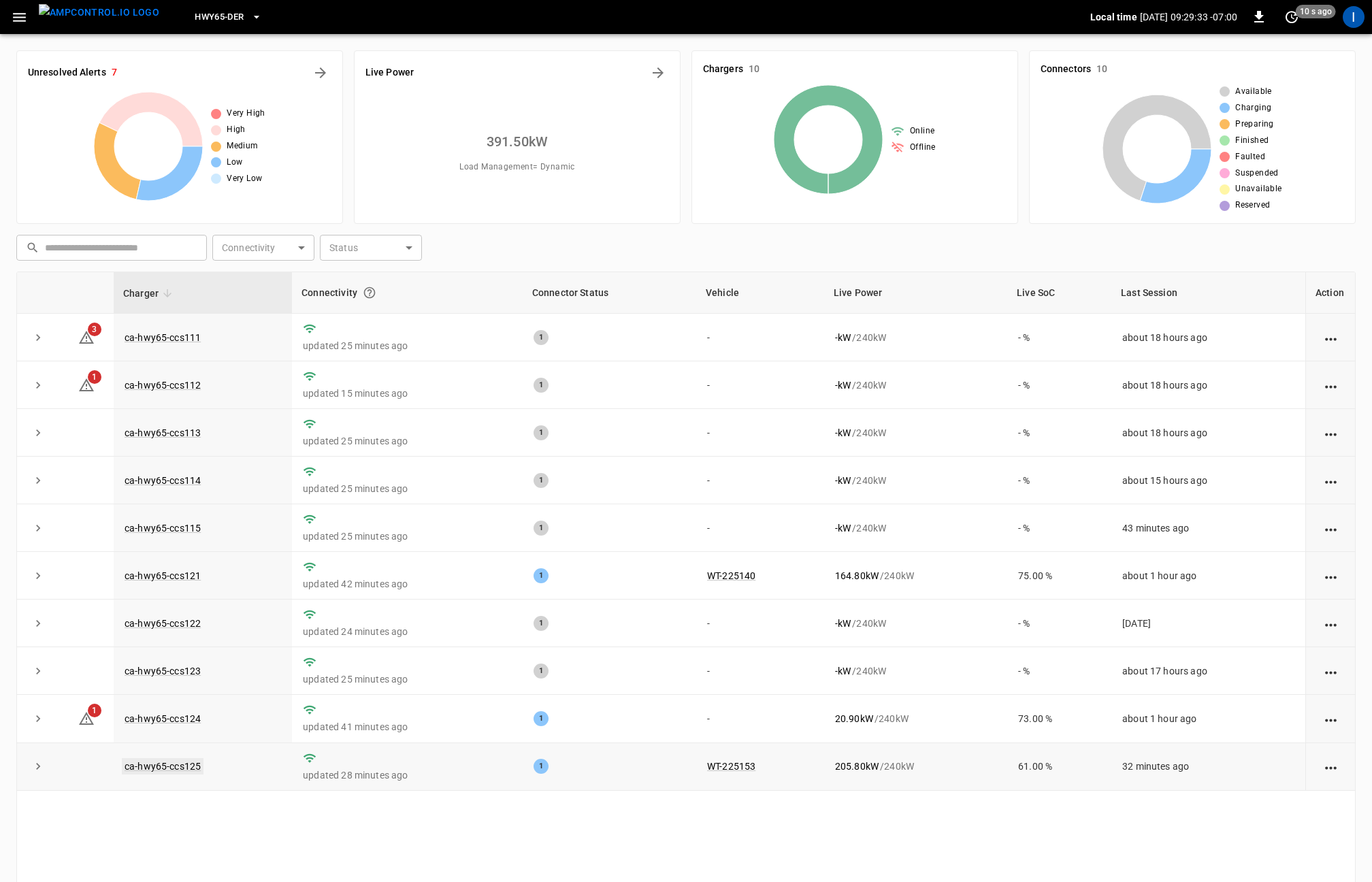
click at [174, 657] on link "ca-hwy65-ccs125" at bounding box center [162, 767] width 82 height 17
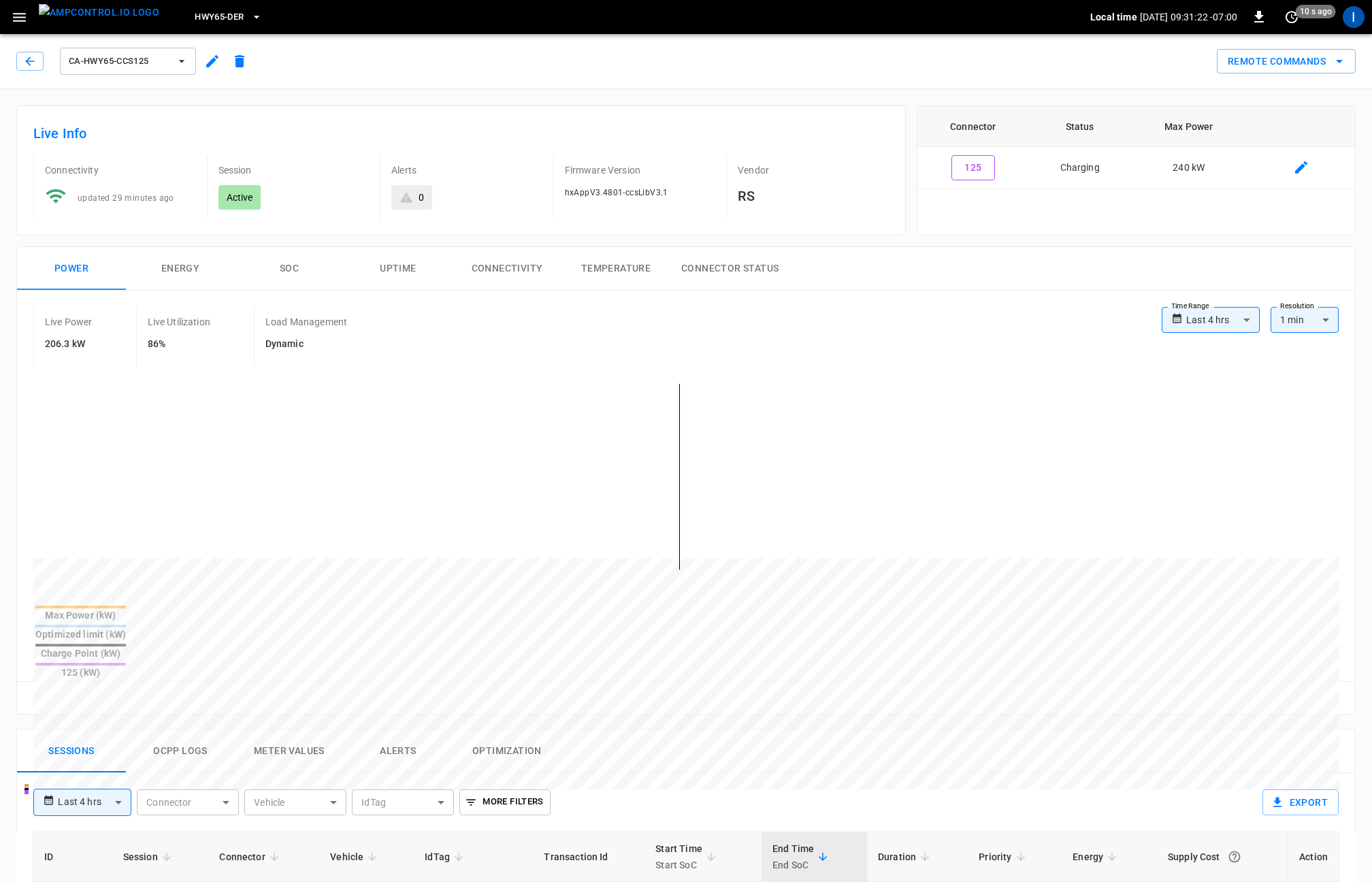
click at [250, 14] on icon "button" at bounding box center [256, 17] width 14 height 14
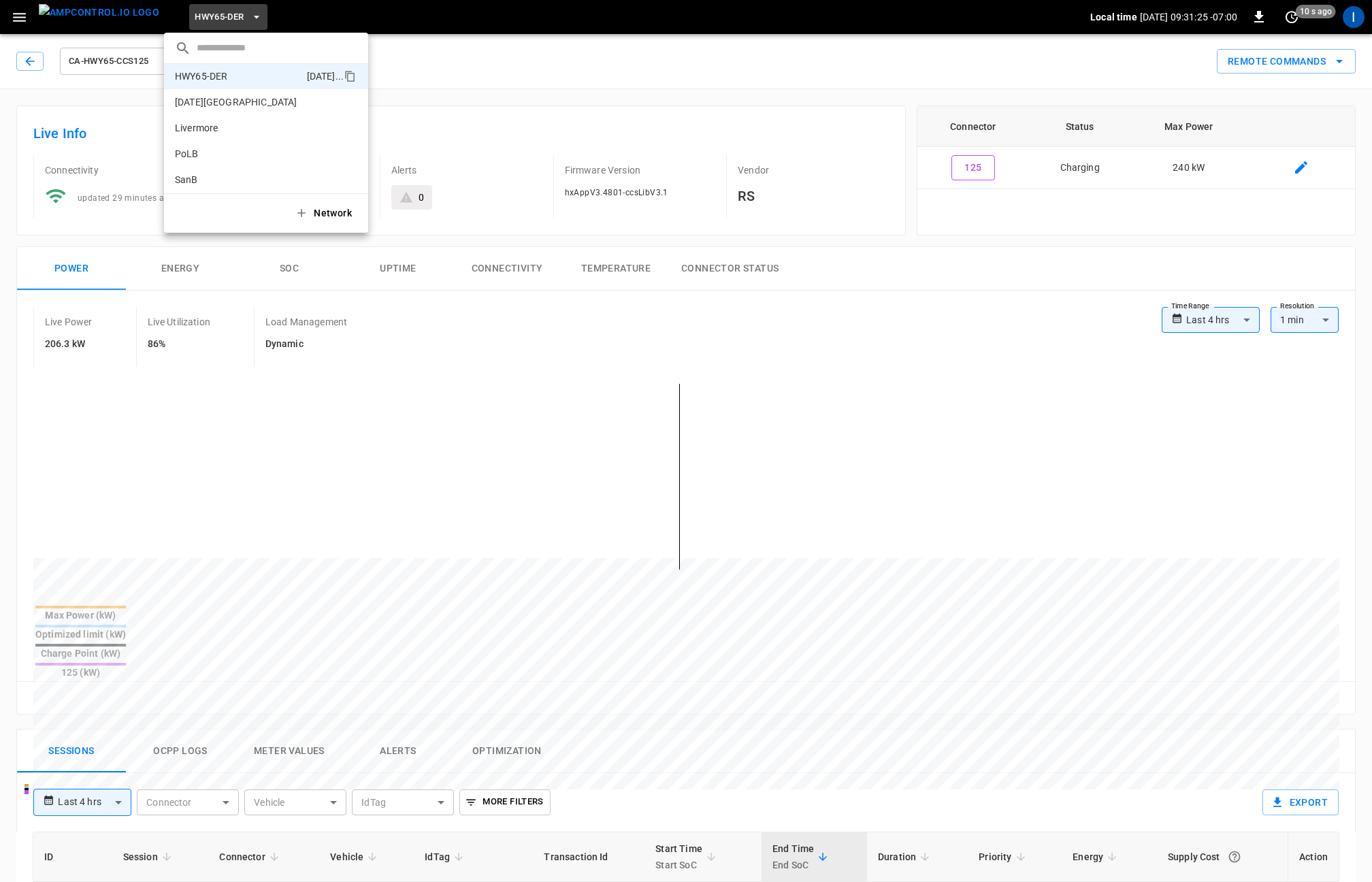
scroll to position [114, 0]
click at [228, 120] on p "SanB" at bounding box center [241, 123] width 133 height 14
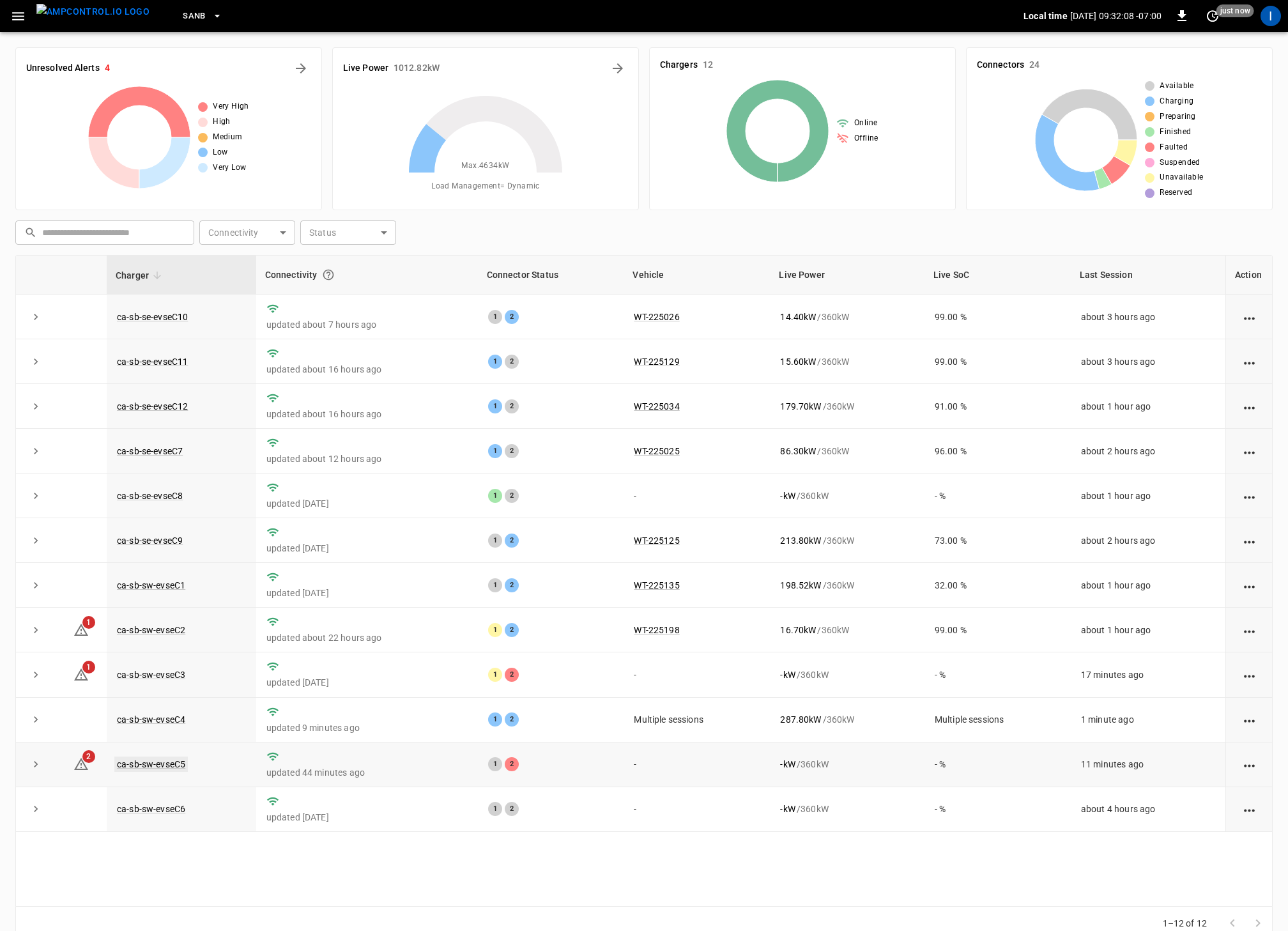
click at [174, 617] on link "ca-sb-sw-evseC5" at bounding box center [151, 764] width 73 height 16
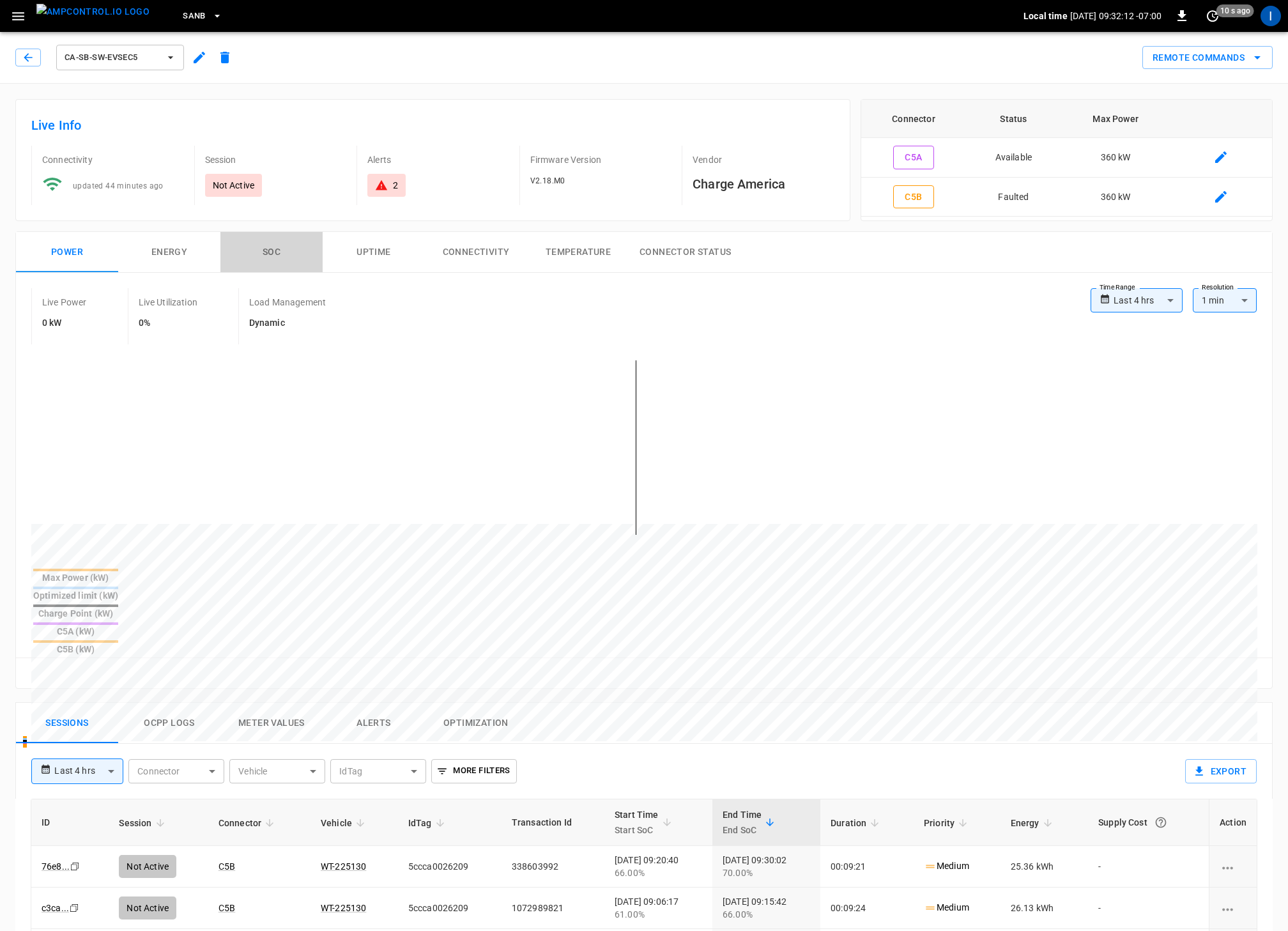
click at [271, 250] on button "SOC" at bounding box center [272, 252] width 103 height 41
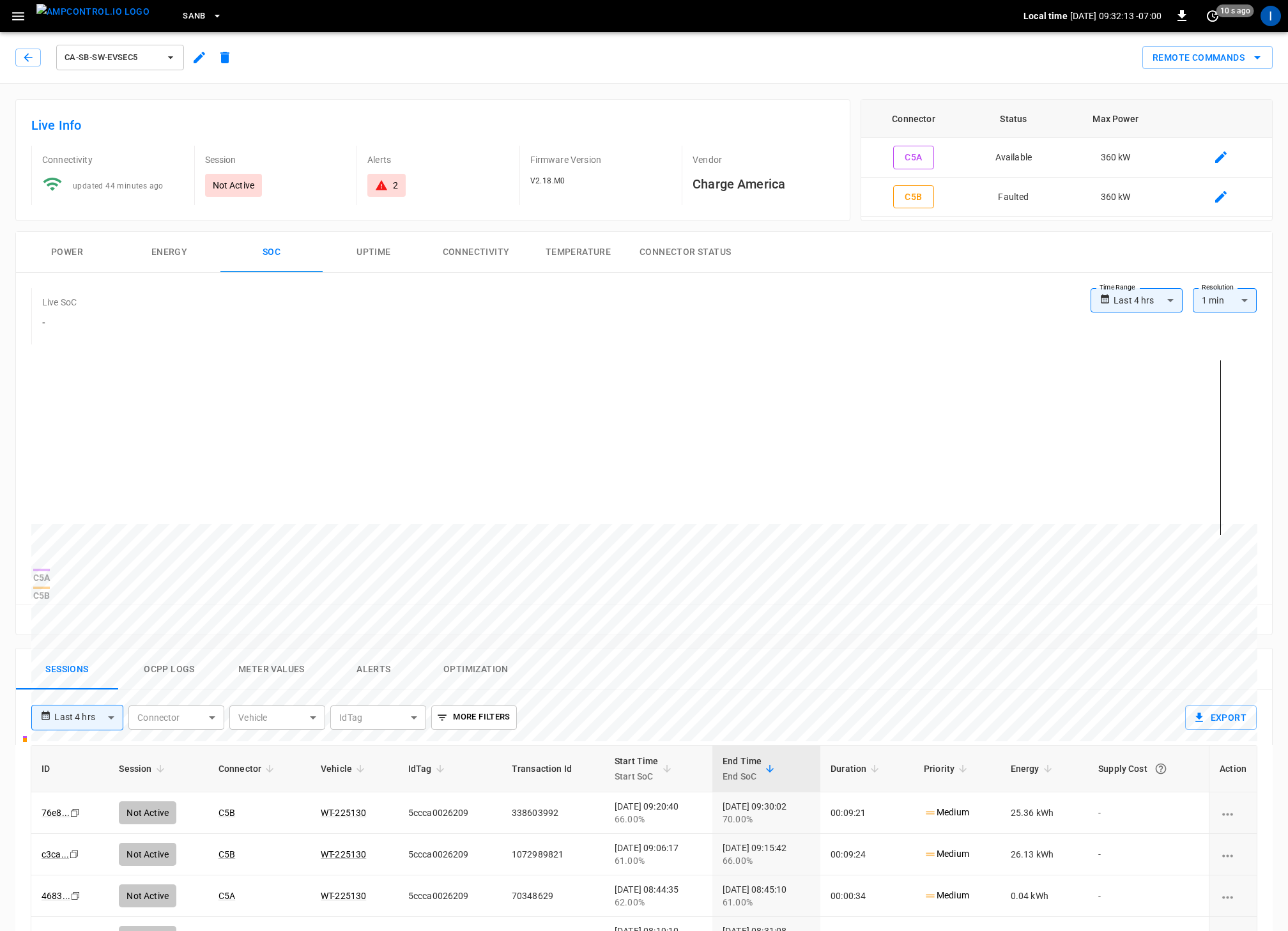
click at [1150, 309] on body "**********" at bounding box center [644, 723] width 1288 height 1447
click at [1146, 355] on li "Last 24 hrs" at bounding box center [1137, 348] width 92 height 21
type input "**********"
drag, startPoint x: 1150, startPoint y: 304, endPoint x: 1148, endPoint y: 315, distance: 11.2
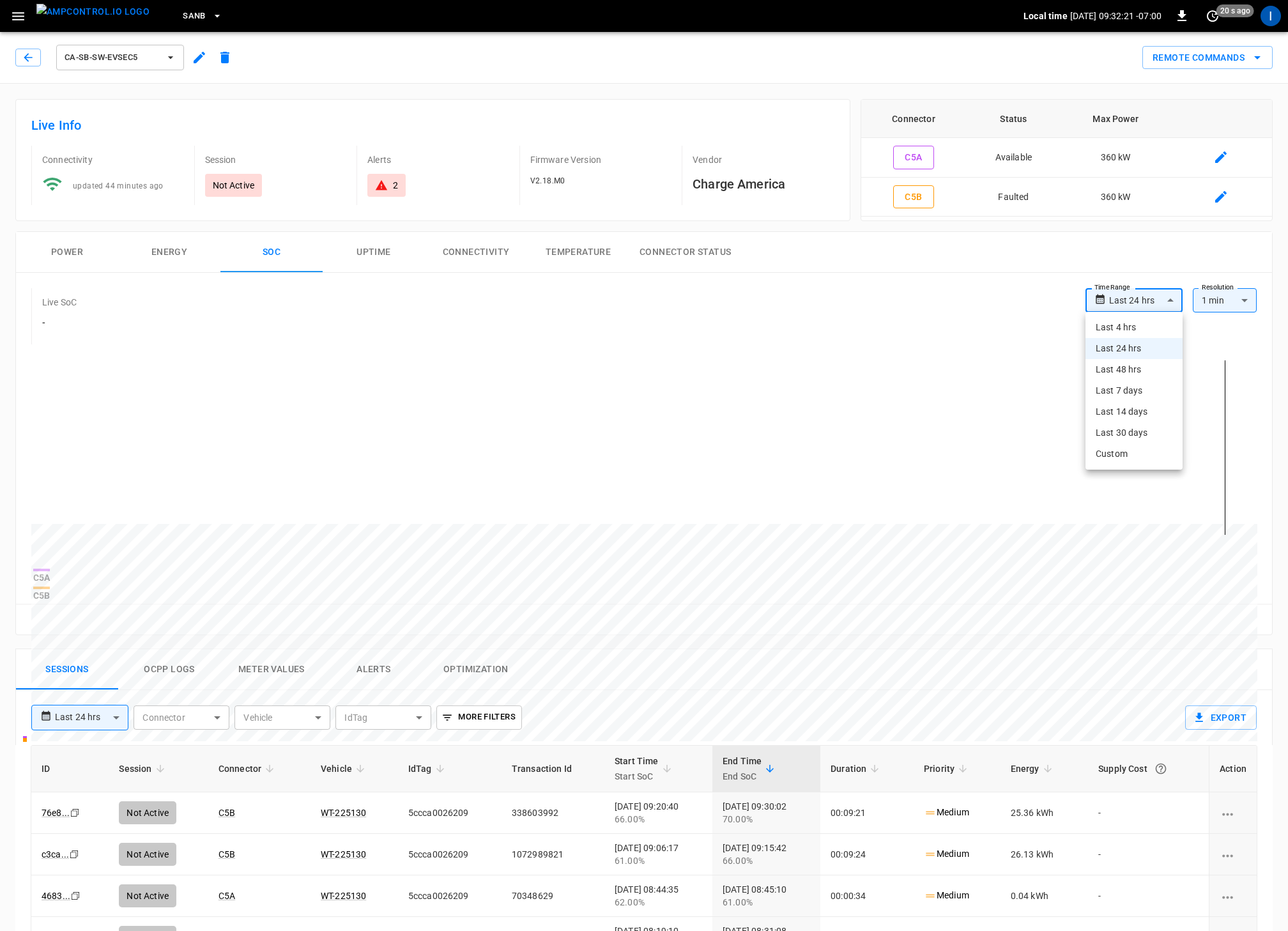
click at [1150, 304] on body "**********" at bounding box center [644, 723] width 1288 height 1447
click at [1134, 369] on li "Last 48 hrs" at bounding box center [1134, 369] width 97 height 21
type input "**********"
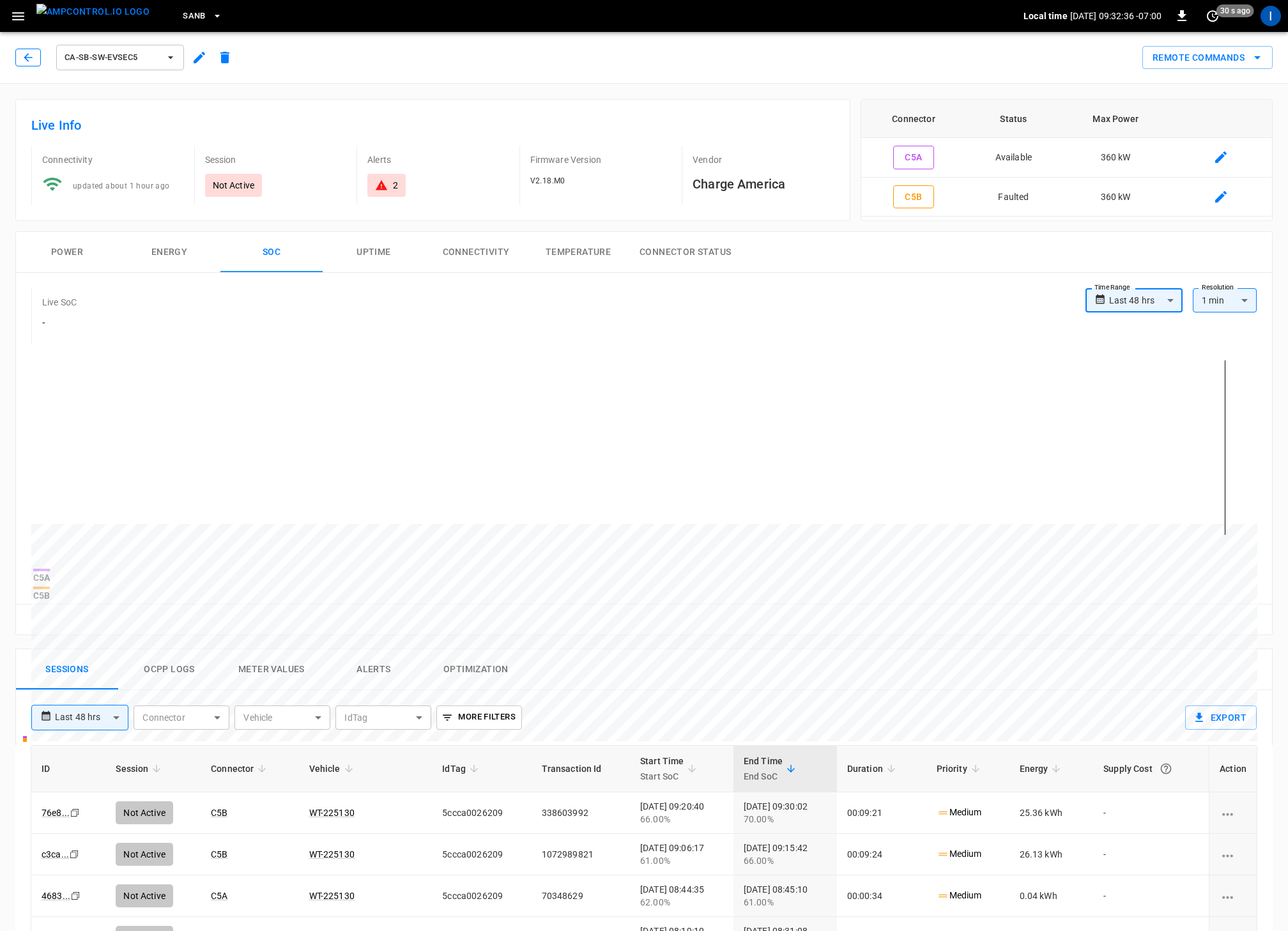
click at [25, 57] on icon "button" at bounding box center [27, 57] width 8 height 8
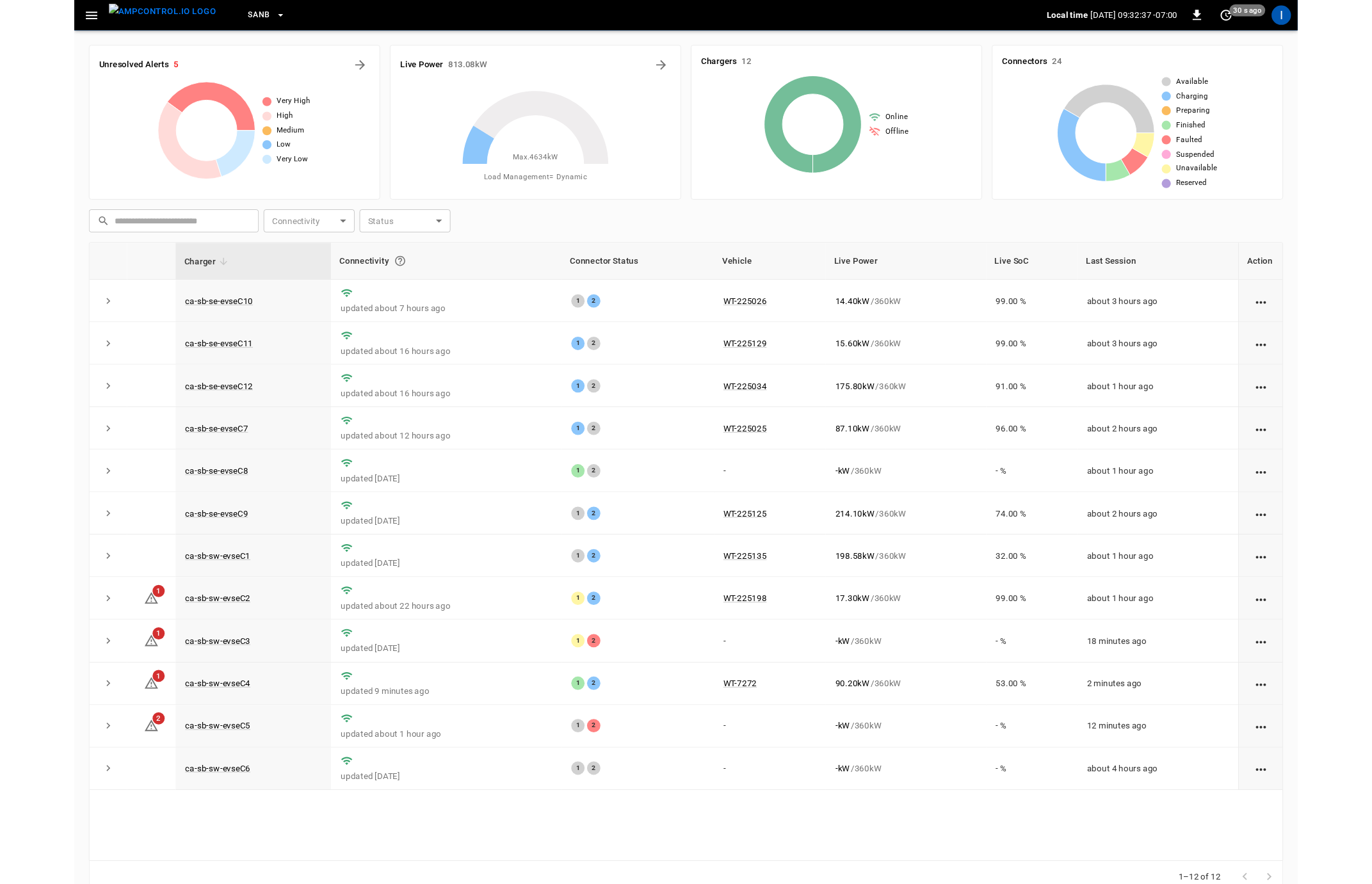
scroll to position [3, 0]
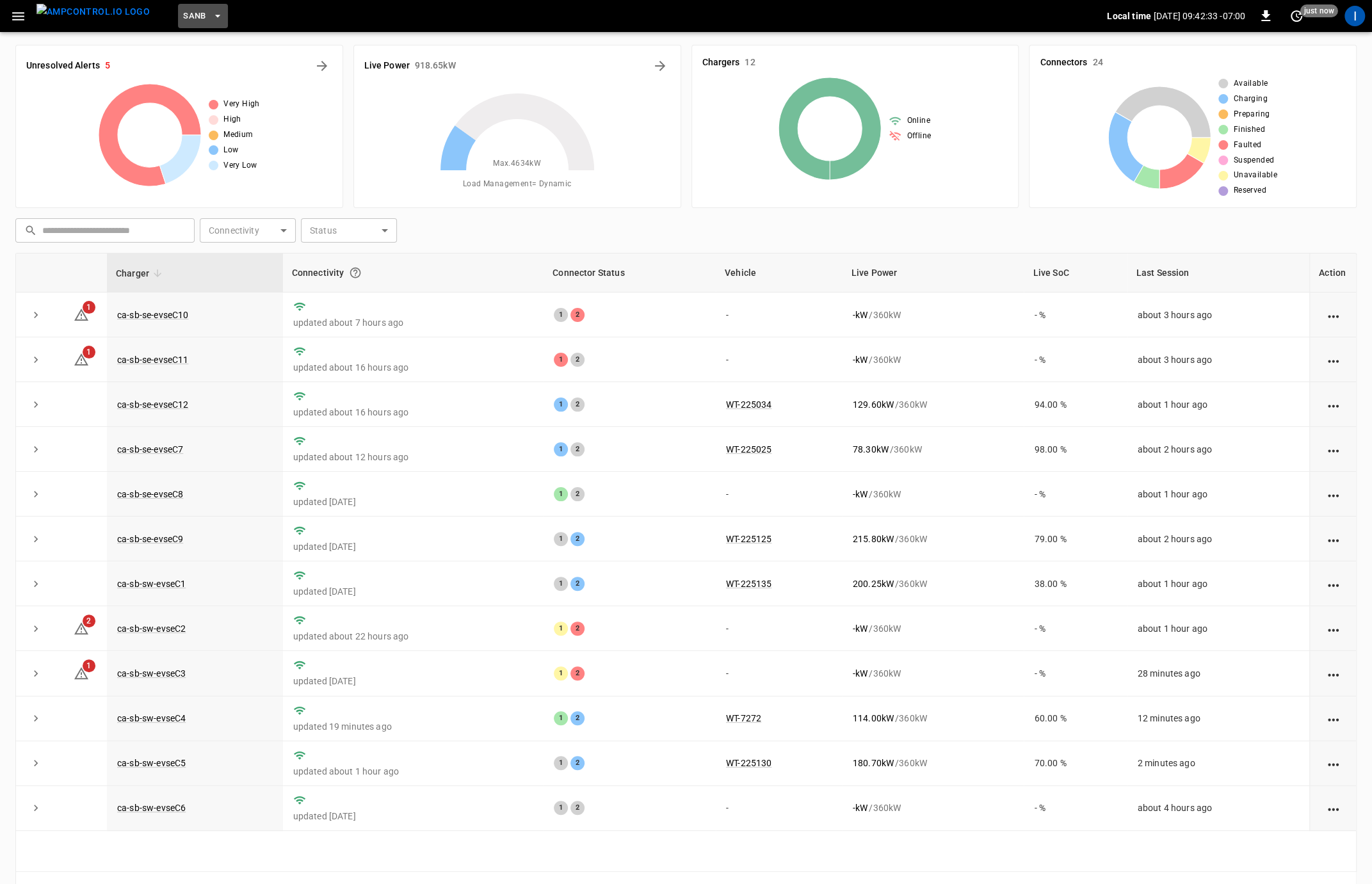
click at [211, 21] on icon "button" at bounding box center [218, 16] width 13 height 13
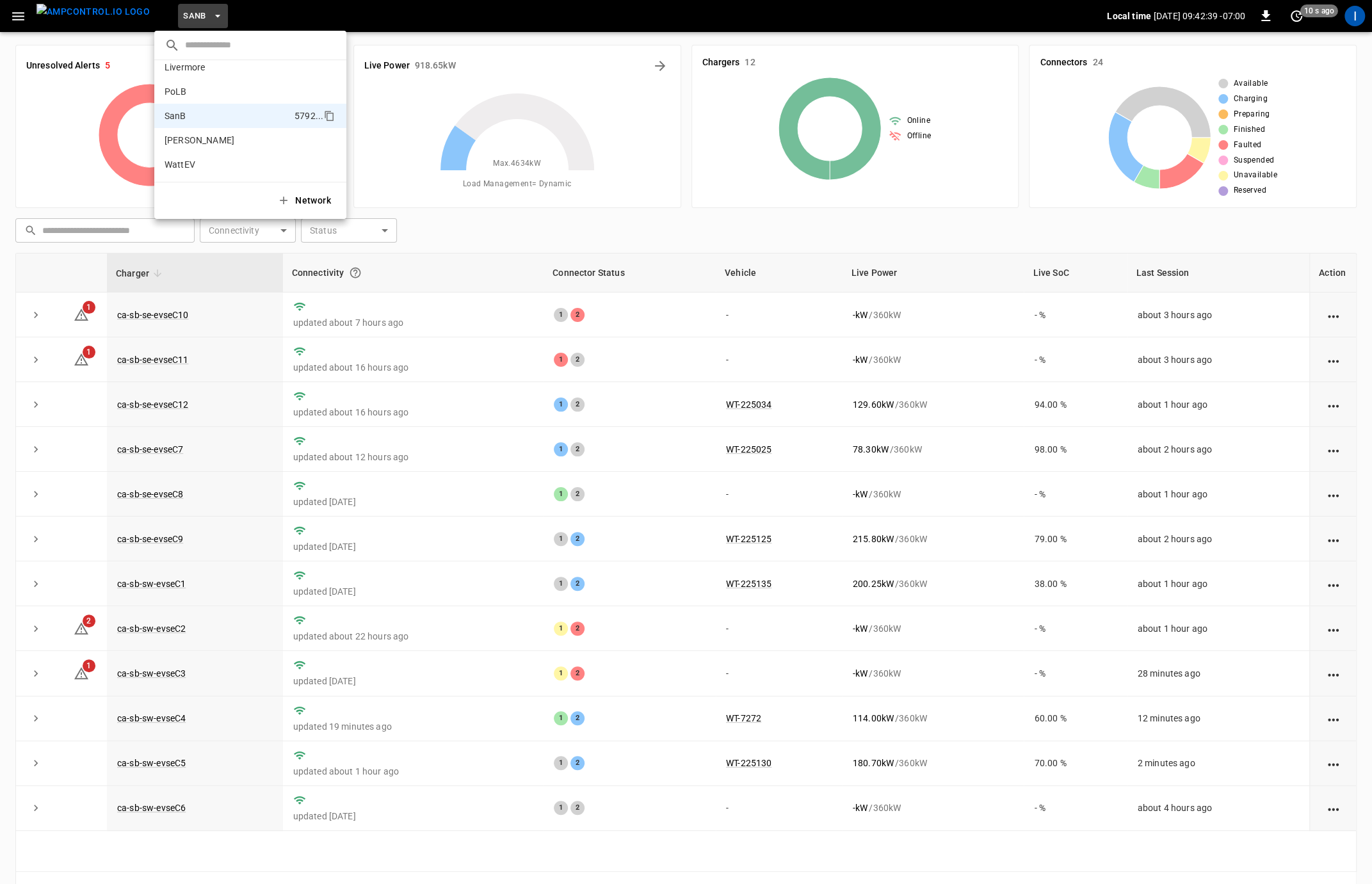
click at [673, 372] on div at bounding box center [686, 442] width 1372 height 884
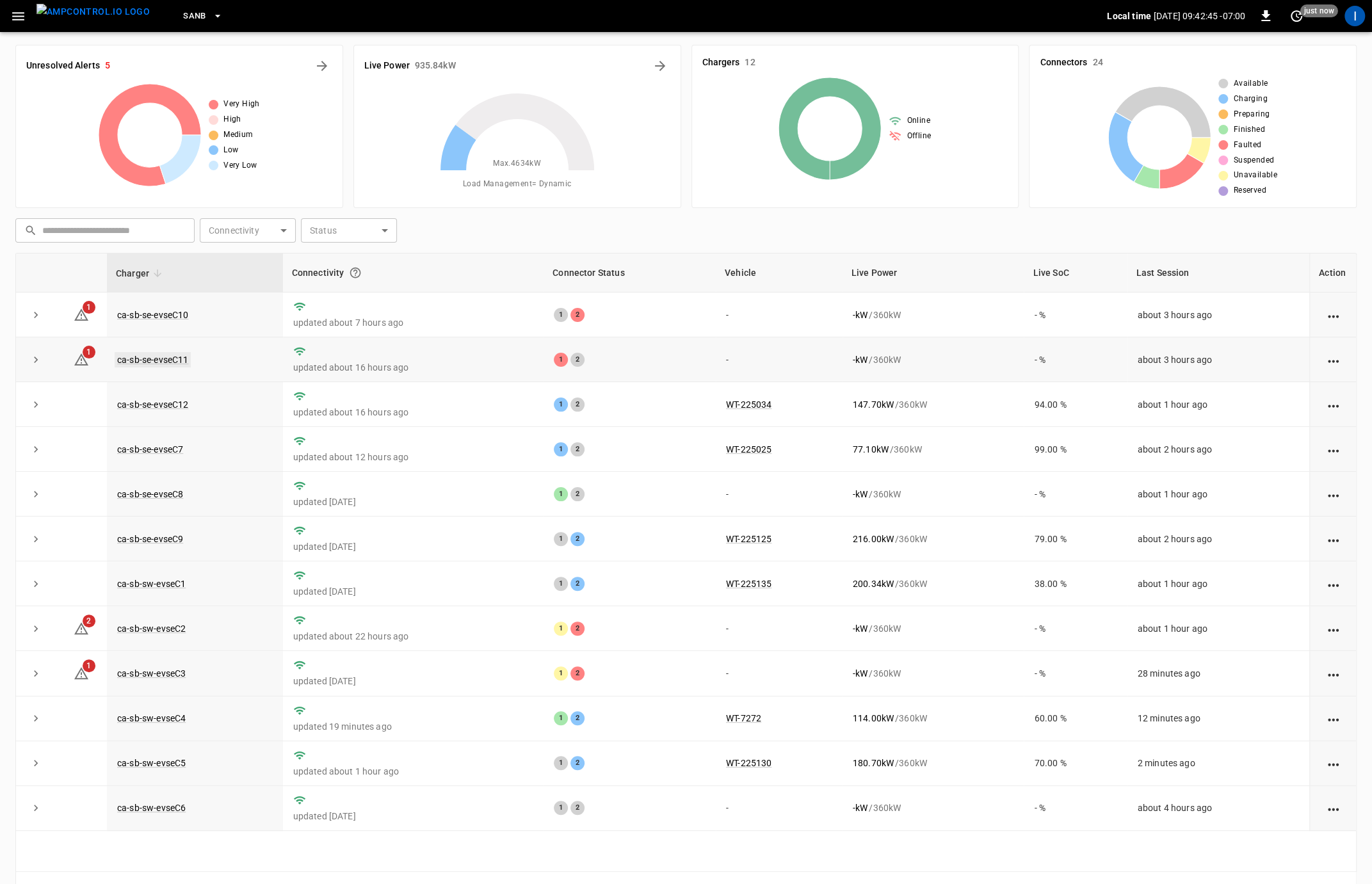
click at [157, 360] on link "ca-sb-se-evseC11" at bounding box center [152, 360] width 76 height 16
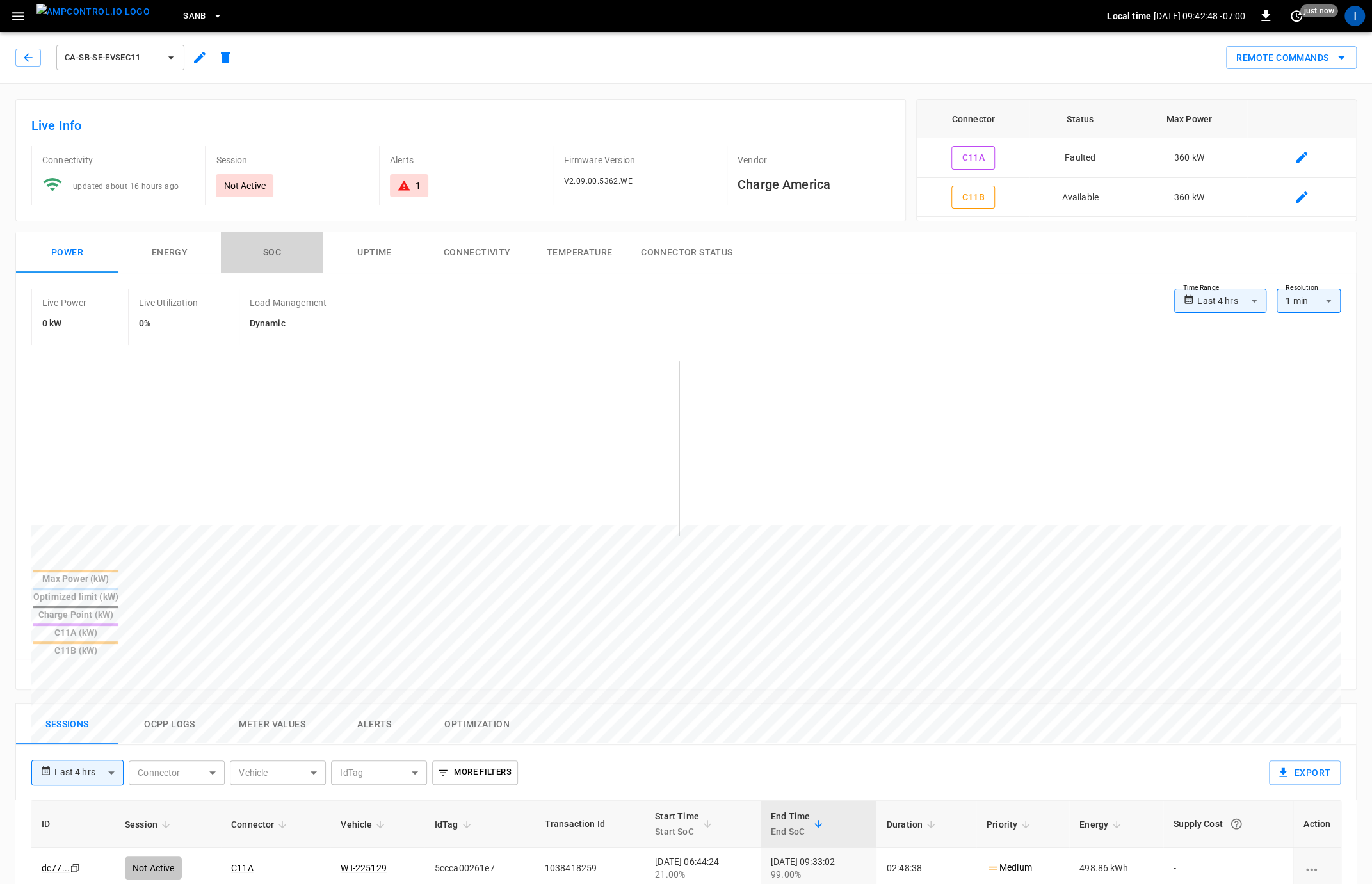
click at [278, 247] on button "SOC" at bounding box center [272, 252] width 103 height 41
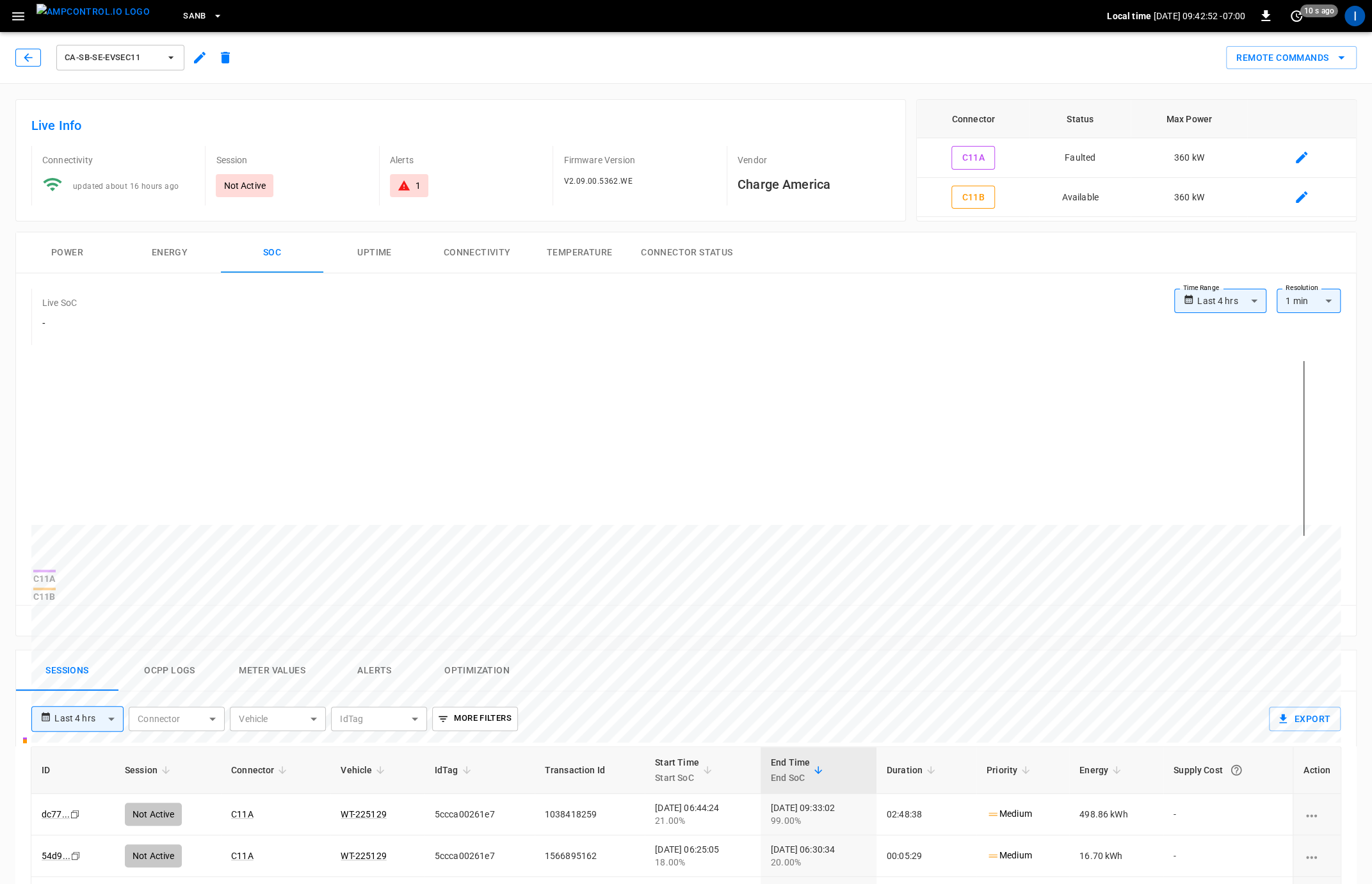
click at [29, 50] on button "button" at bounding box center [28, 58] width 25 height 18
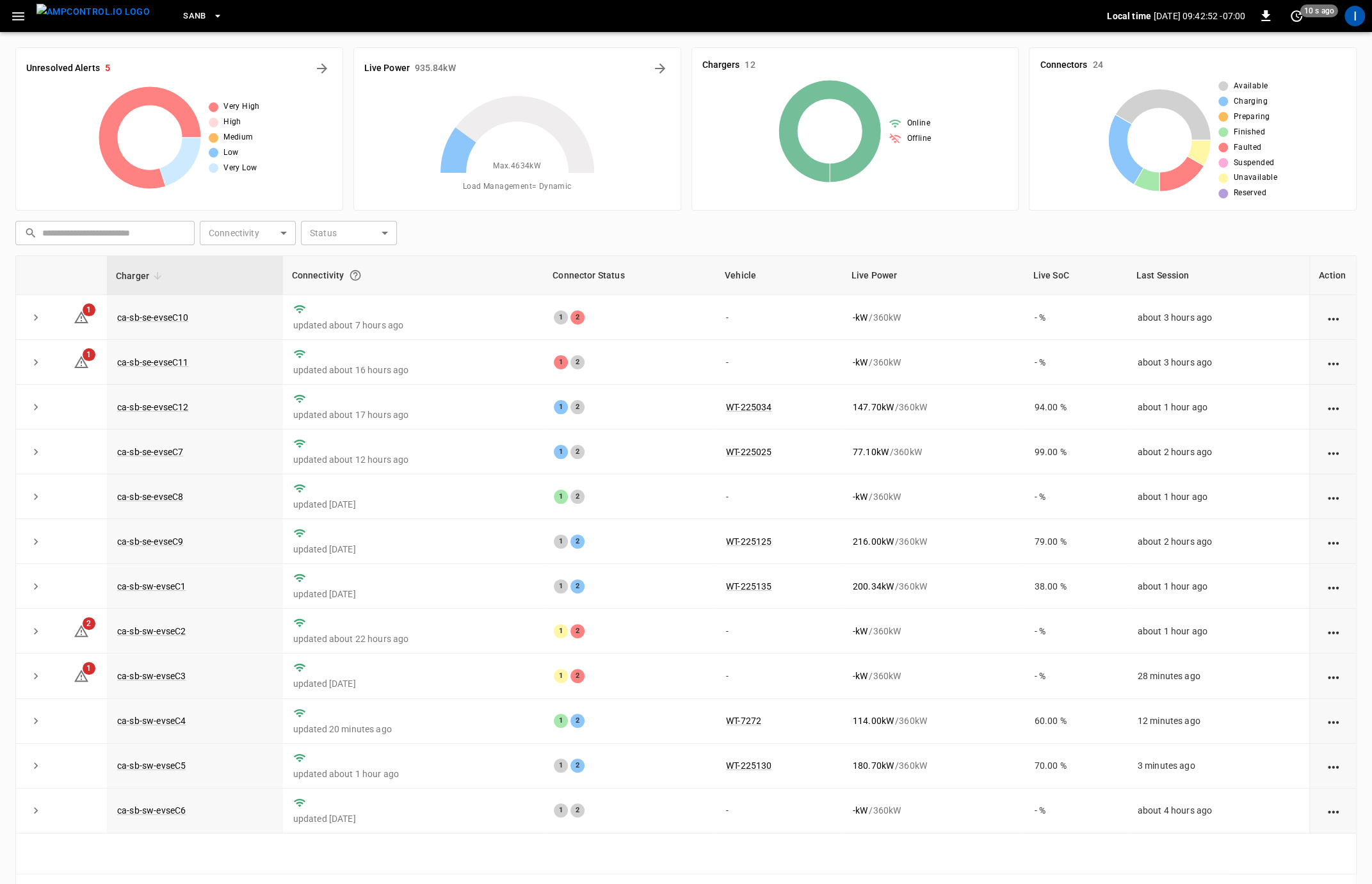
scroll to position [3, 0]
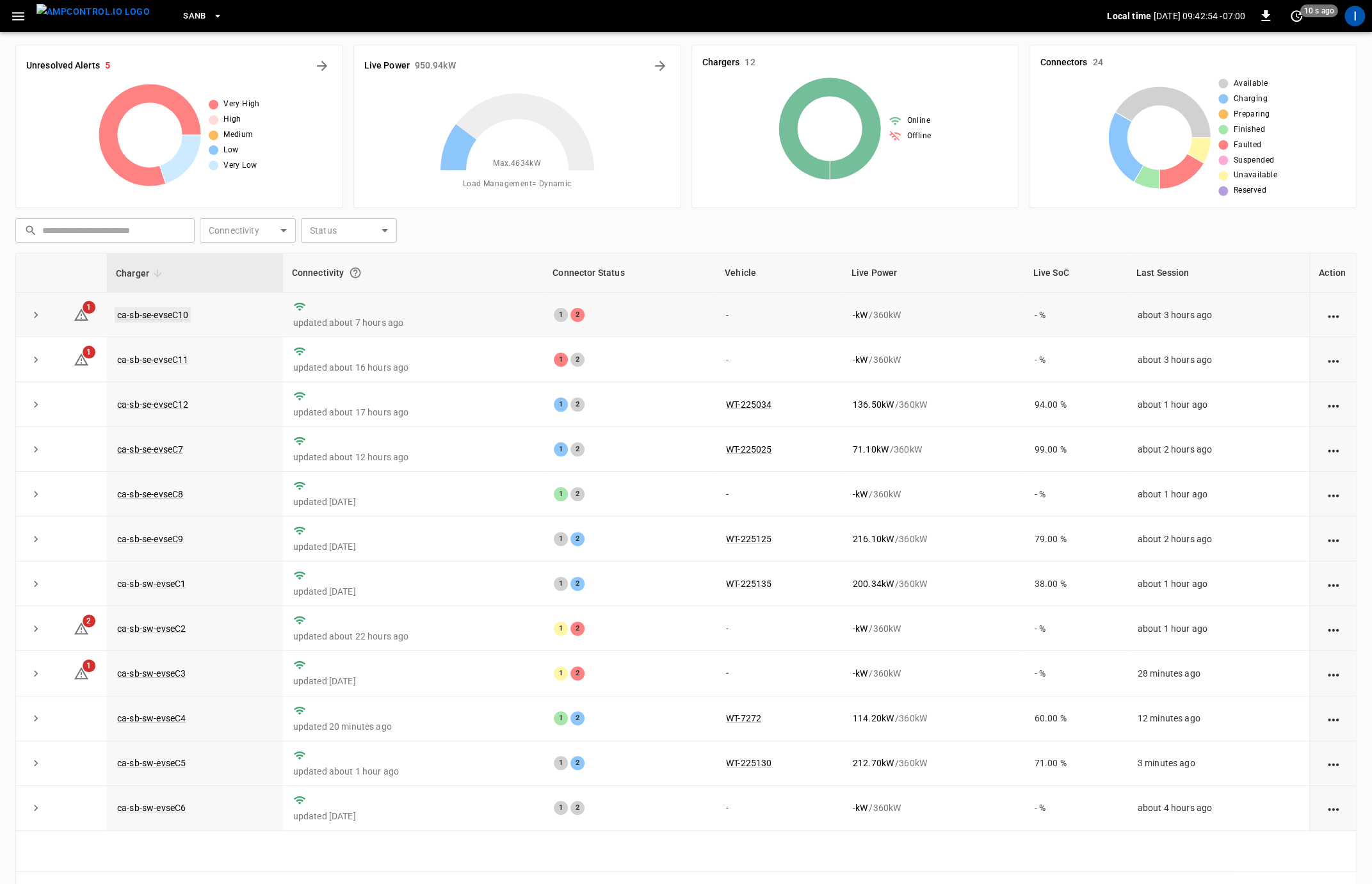
click at [168, 315] on link "ca-sb-se-evseC10" at bounding box center [152, 315] width 76 height 16
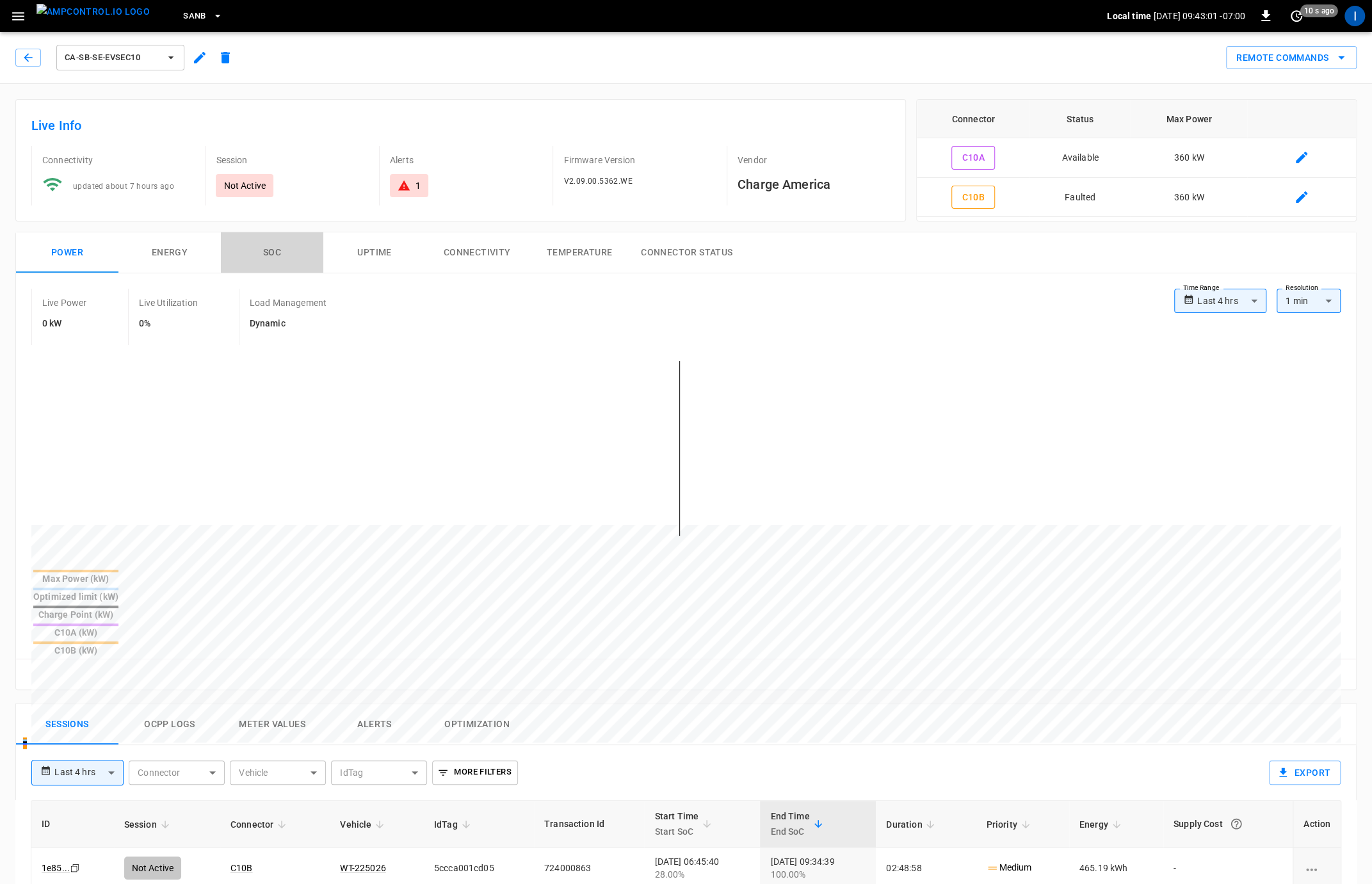
click at [274, 254] on button "SOC" at bounding box center [272, 252] width 103 height 41
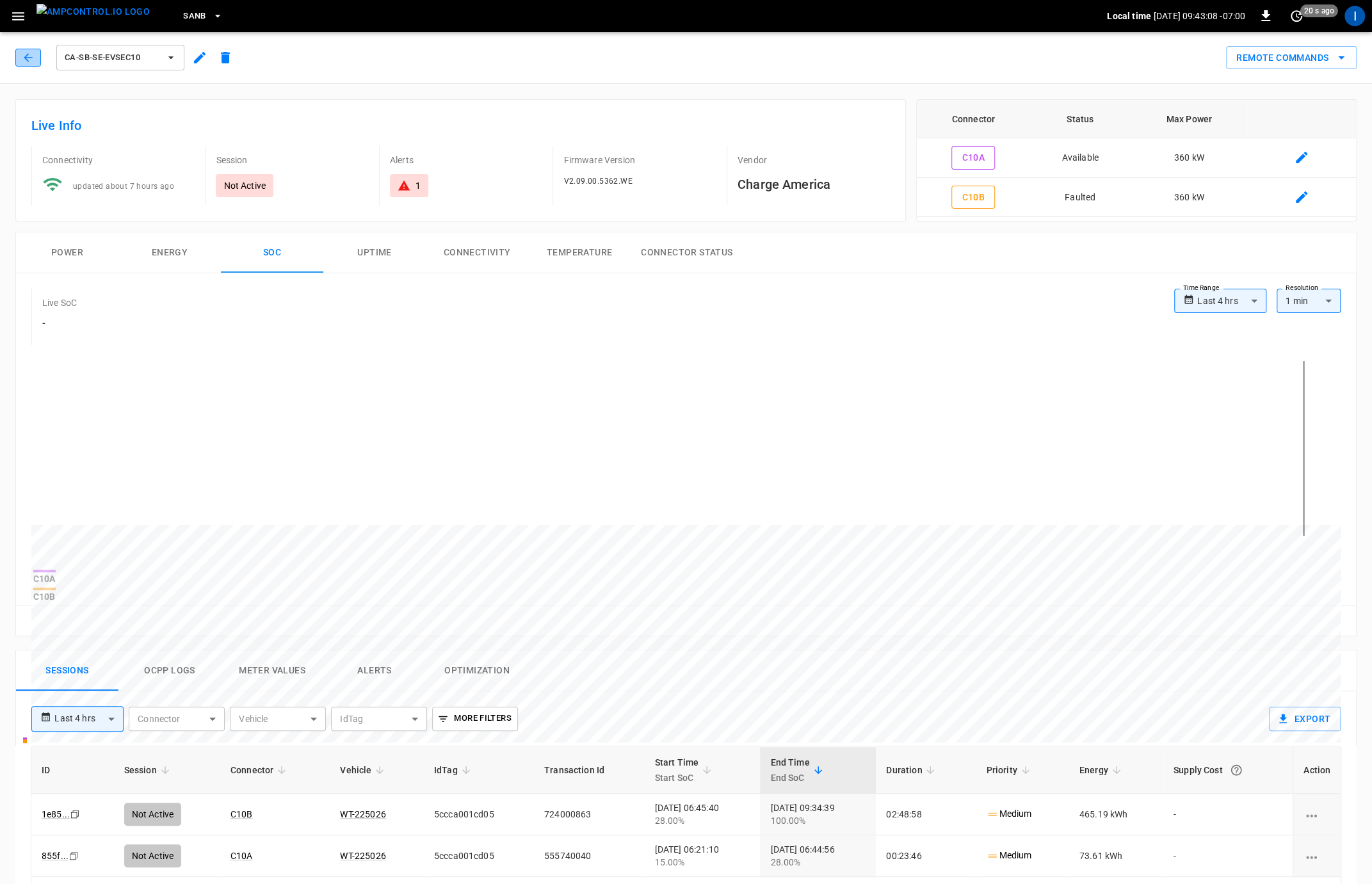
click at [29, 60] on icon "button" at bounding box center [28, 58] width 13 height 13
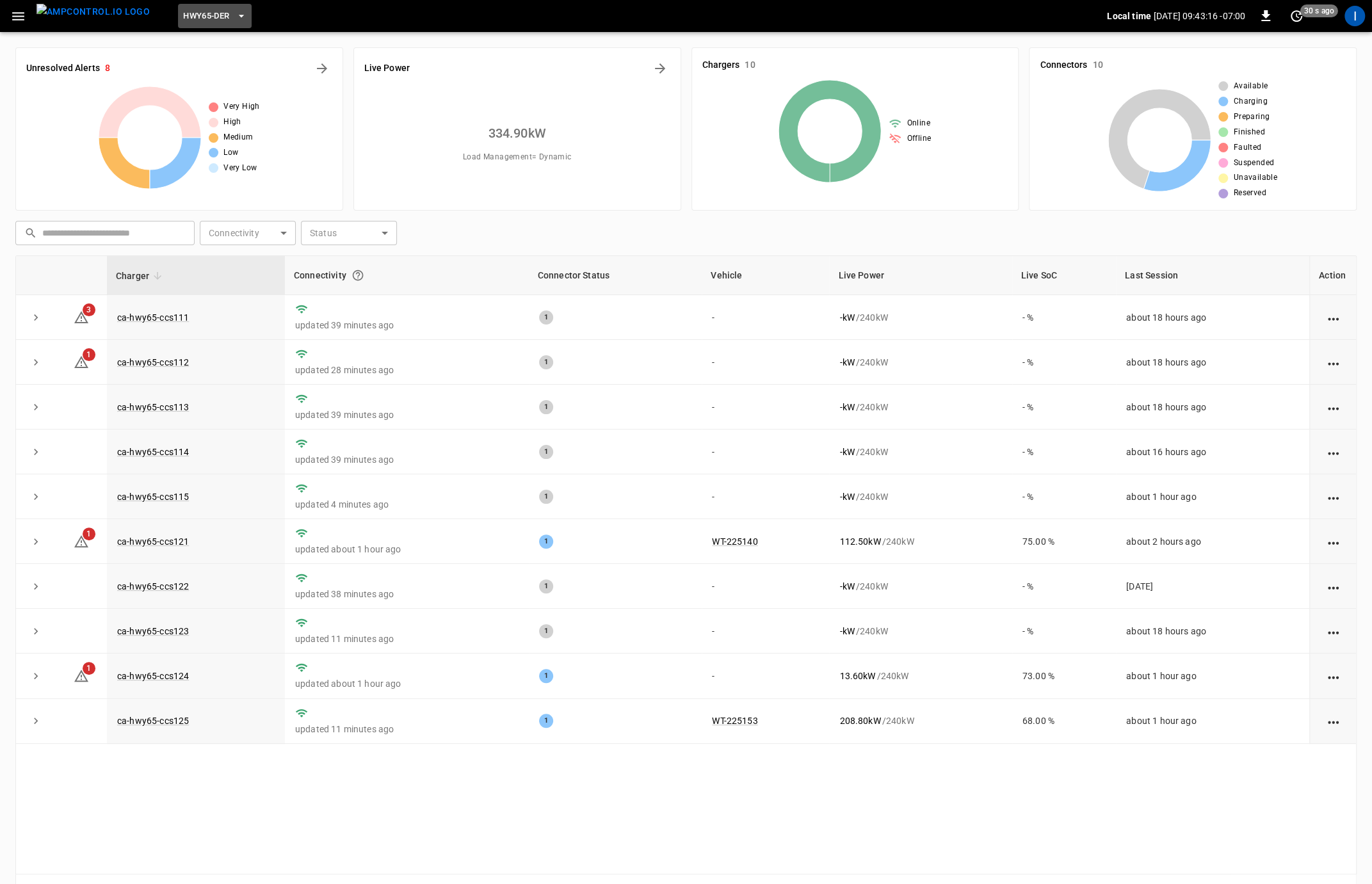
click at [209, 15] on button "HWY65-DER" at bounding box center [214, 16] width 73 height 25
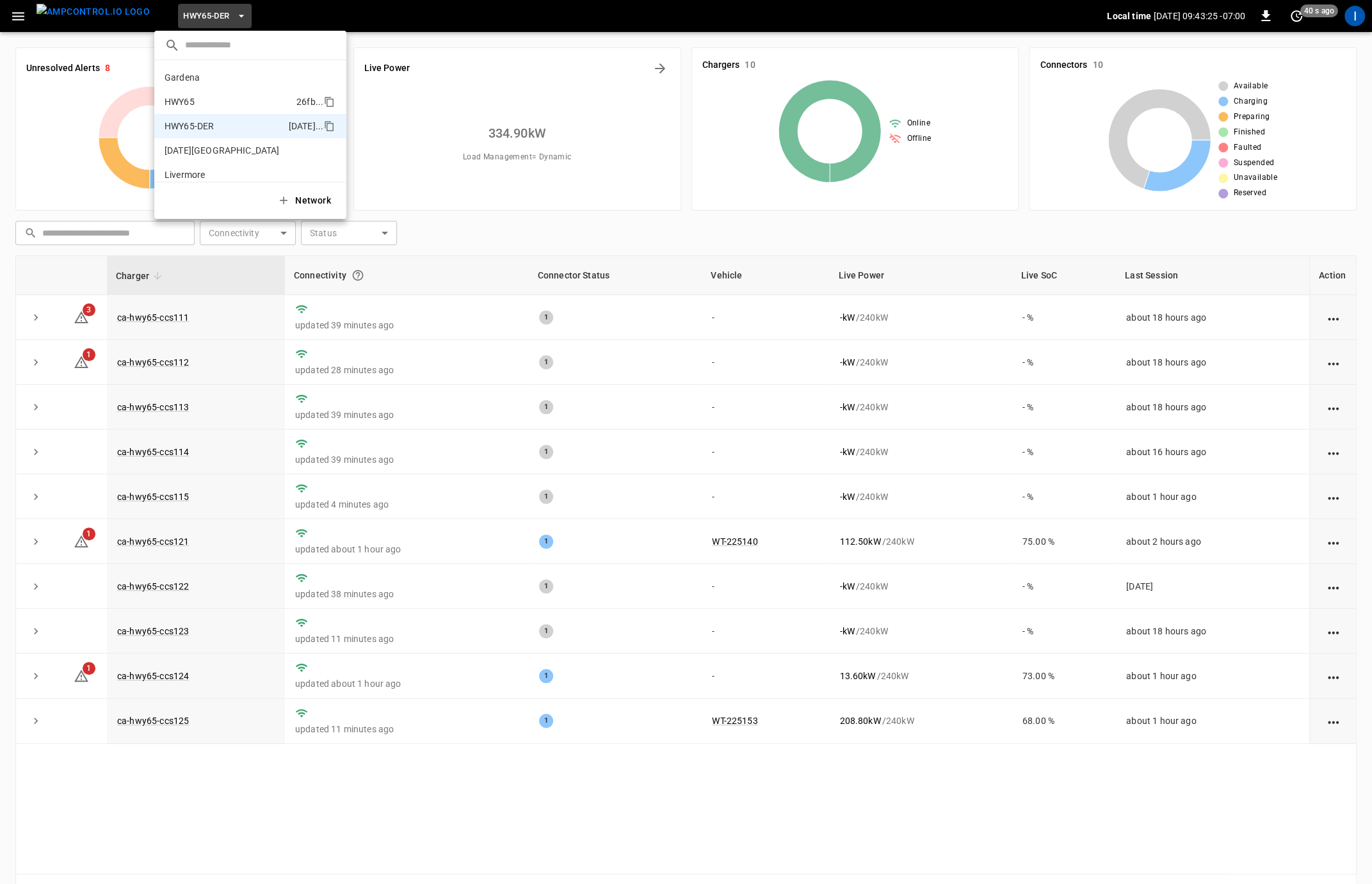
click at [208, 101] on p "HWY65" at bounding box center [227, 102] width 127 height 13
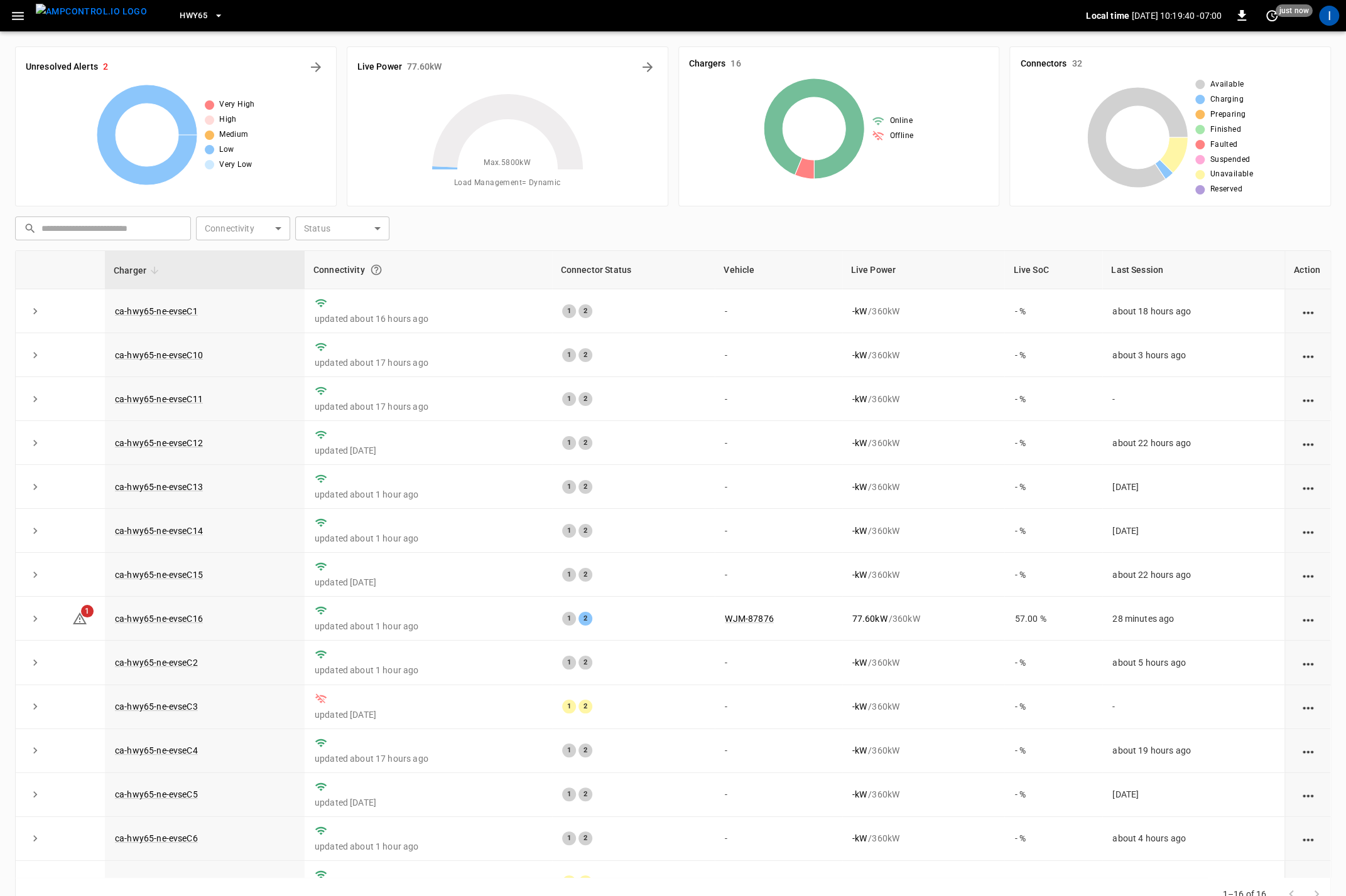
click at [11, 17] on icon "button" at bounding box center [18, 16] width 16 height 16
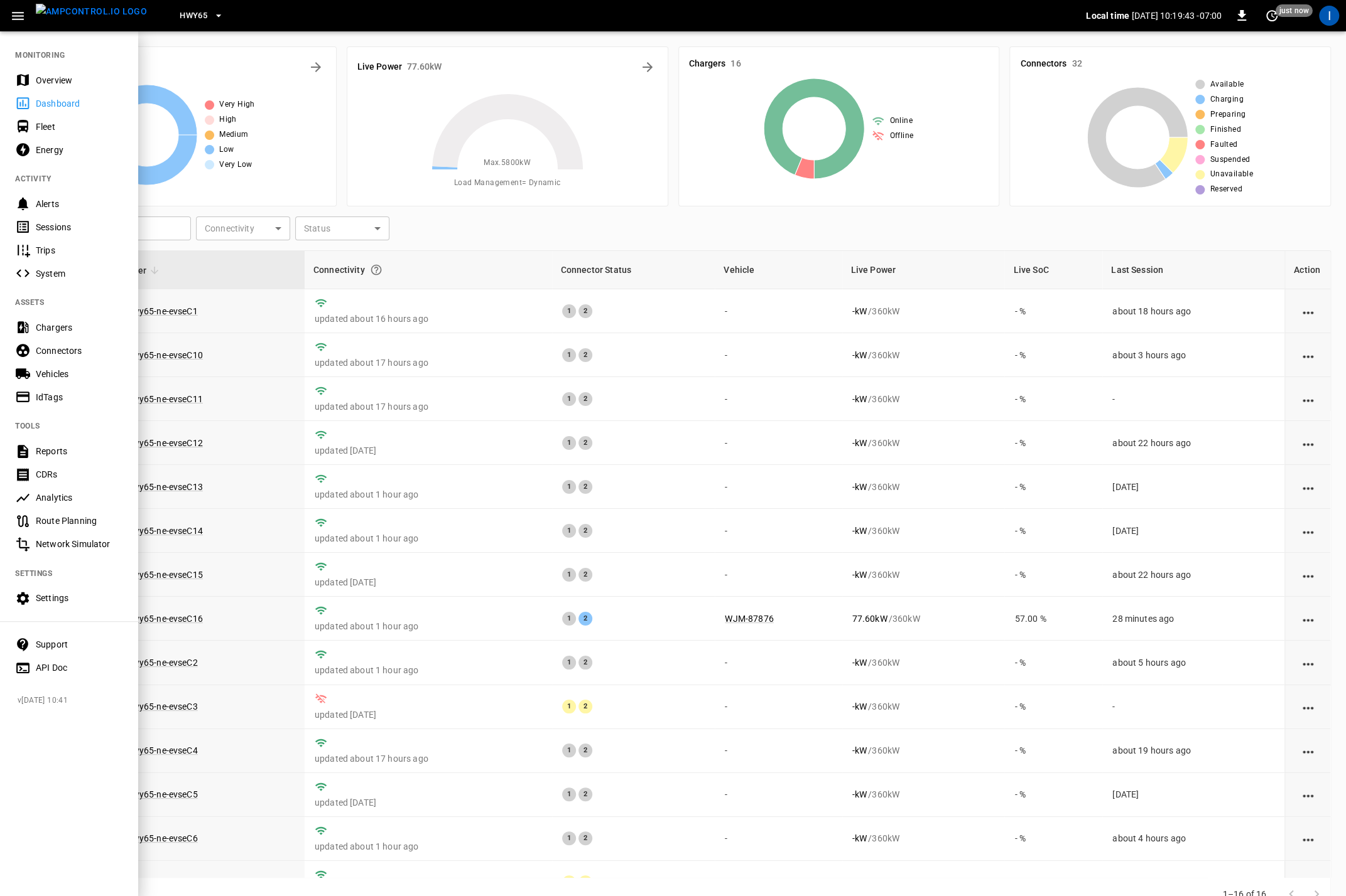
click at [54, 397] on div "IdTags" at bounding box center [79, 398] width 87 height 13
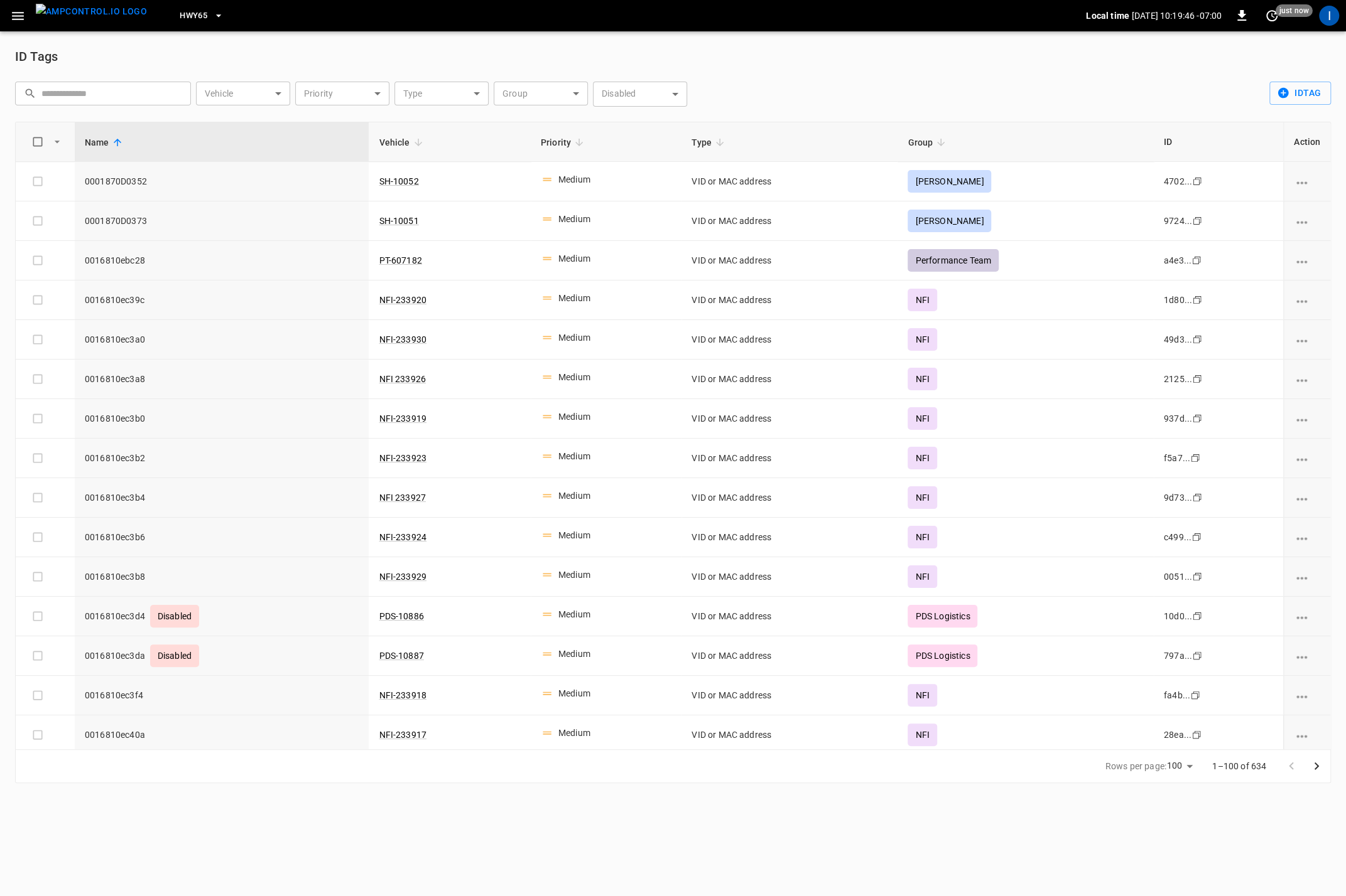
click at [400, 141] on span "Vehicle" at bounding box center [402, 143] width 47 height 15
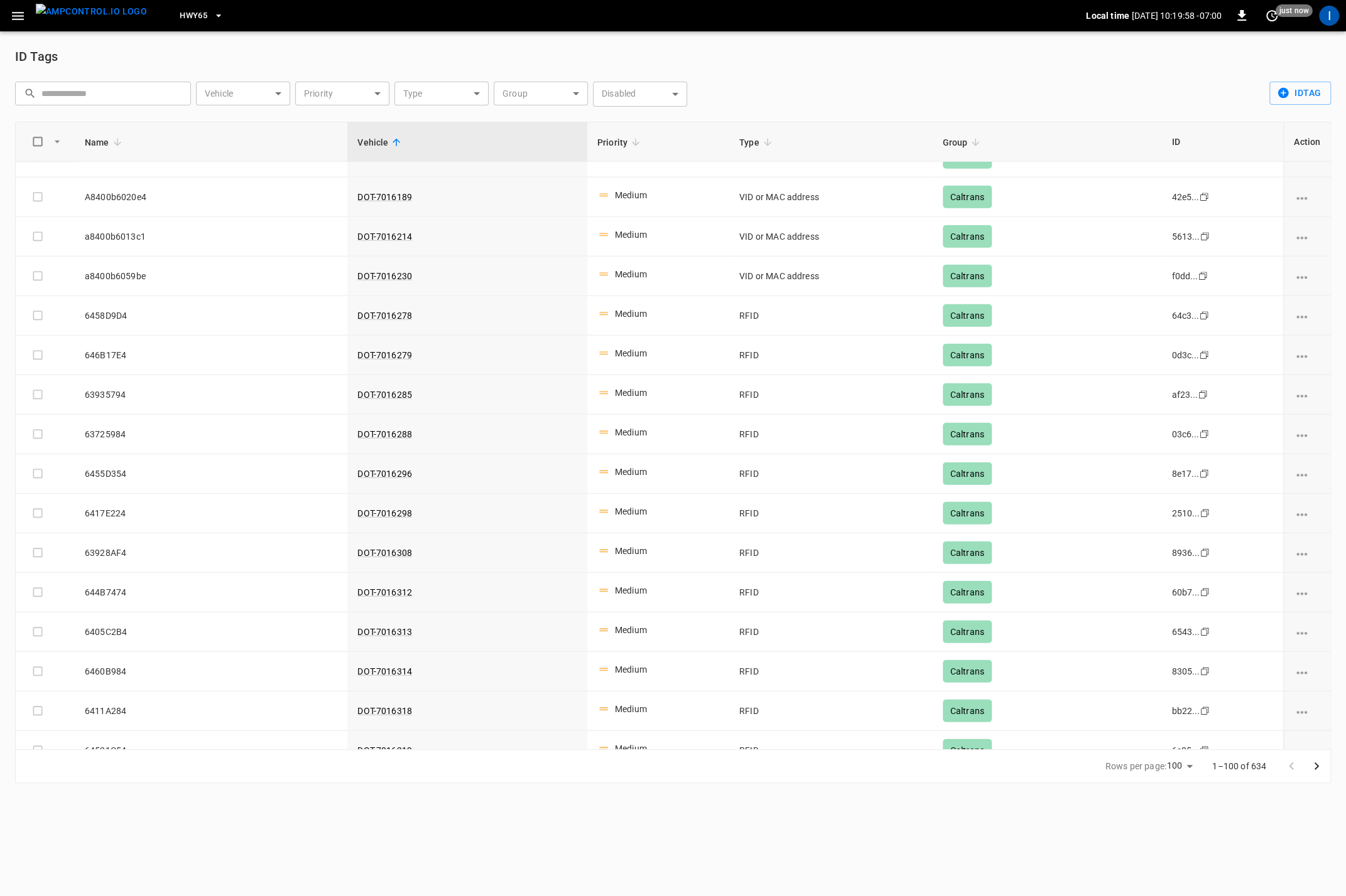
scroll to position [3346, 0]
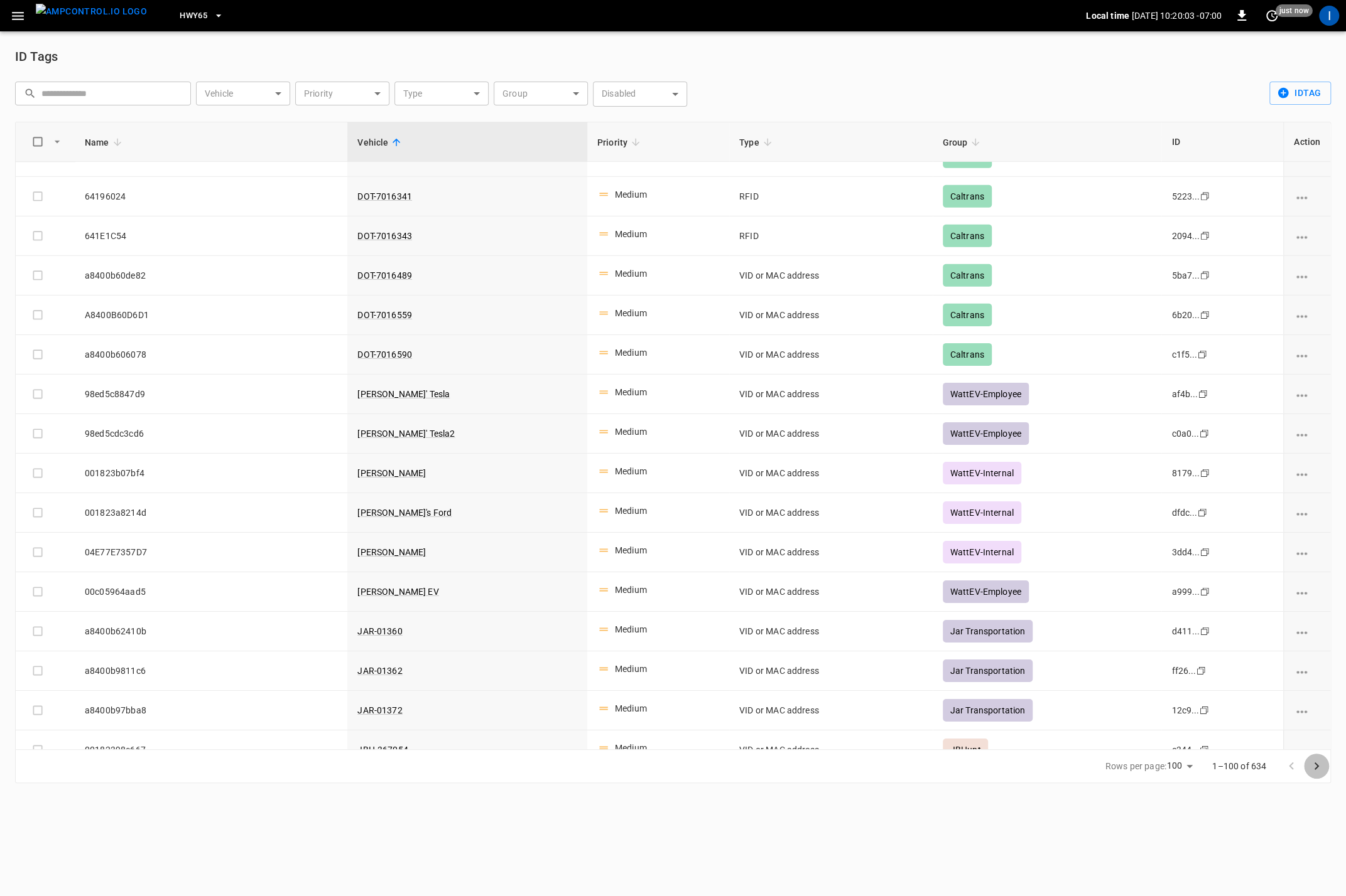
click at [1265, 606] on icon "Go to next page" at bounding box center [1316, 767] width 15 height 15
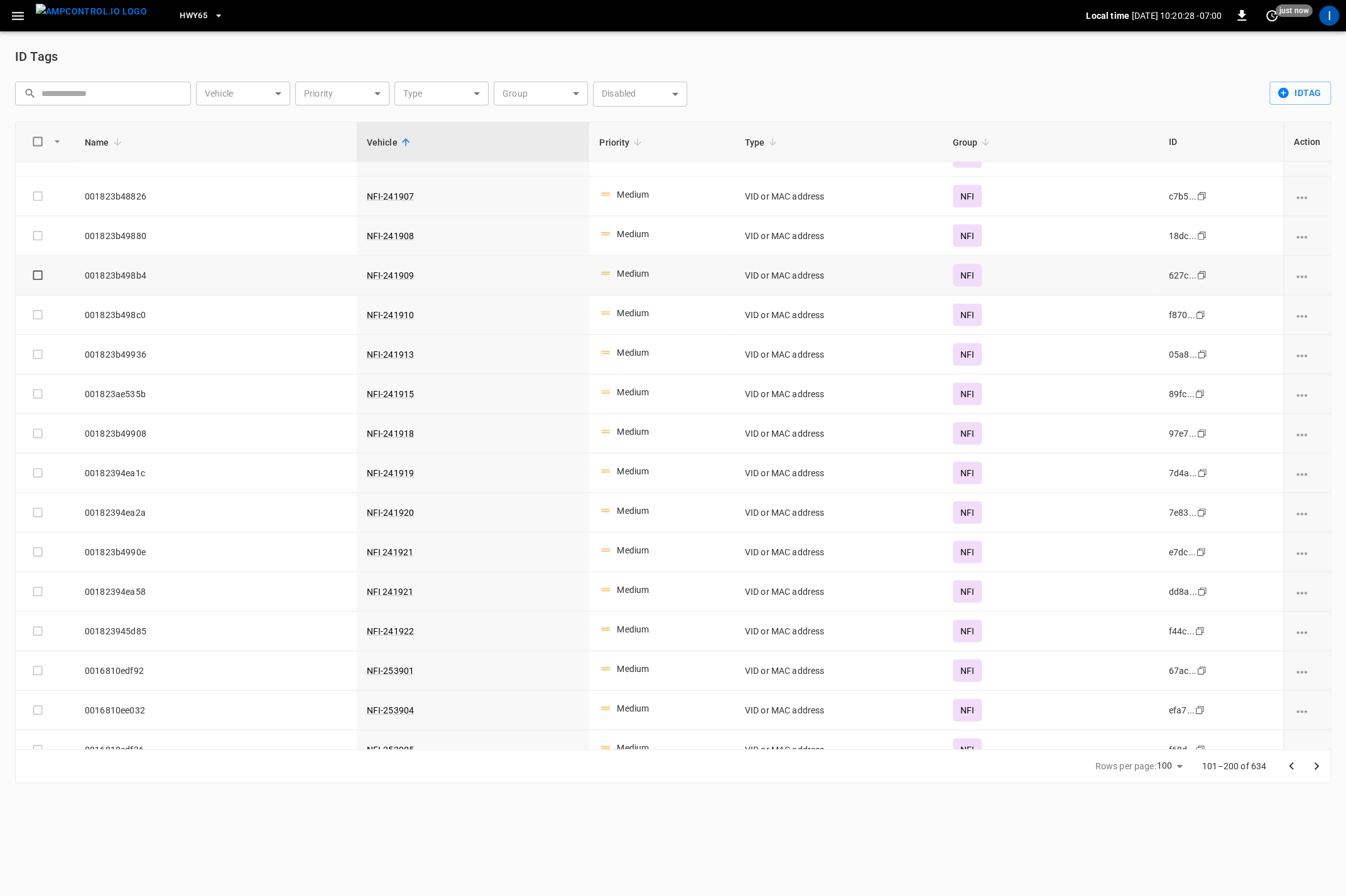
scroll to position [2359, 0]
drag, startPoint x: 443, startPoint y: 533, endPoint x: 387, endPoint y: 536, distance: 56.1
click at [387, 537] on td "NFI 241921" at bounding box center [472, 551] width 233 height 40
copy link "NFI 241921"
